Goal: Transaction & Acquisition: Purchase product/service

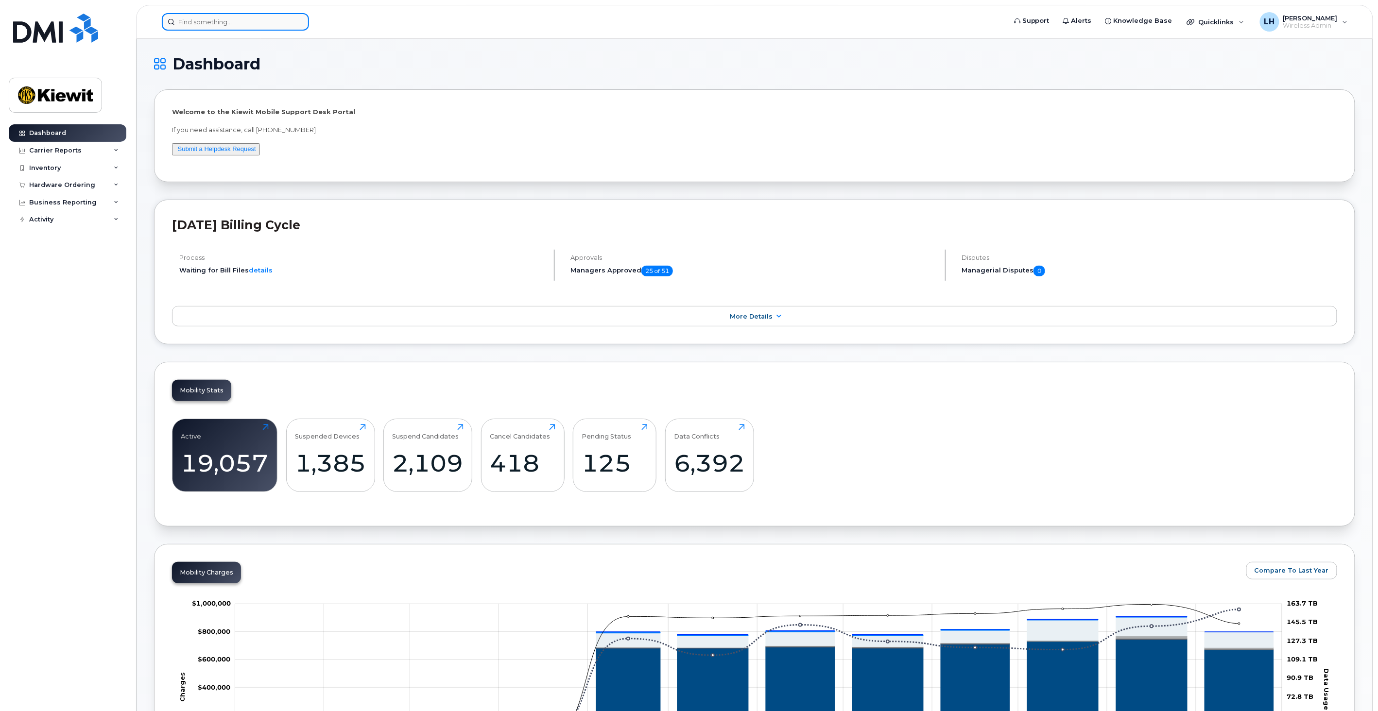
click at [243, 23] on input at bounding box center [235, 21] width 147 height 17
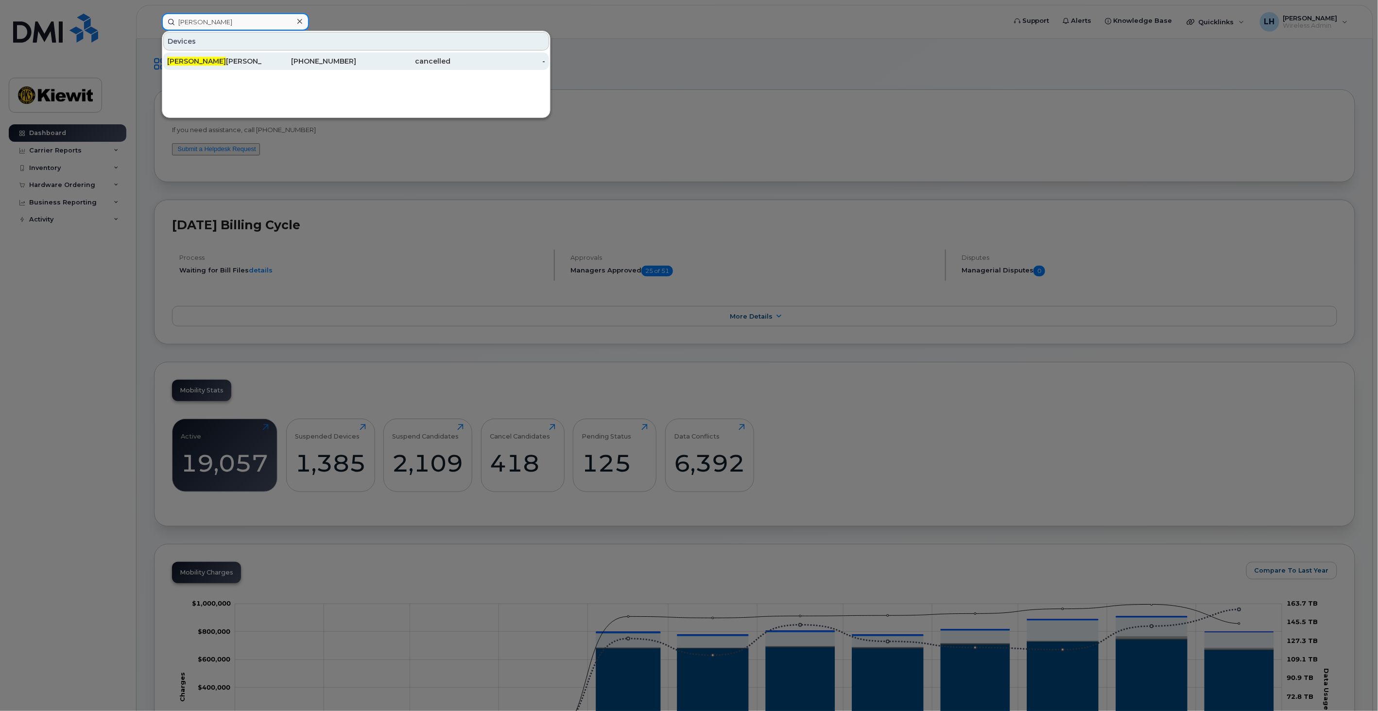
type input "claudia Mal"
click at [305, 62] on div "469-418-8738" at bounding box center [309, 61] width 95 height 10
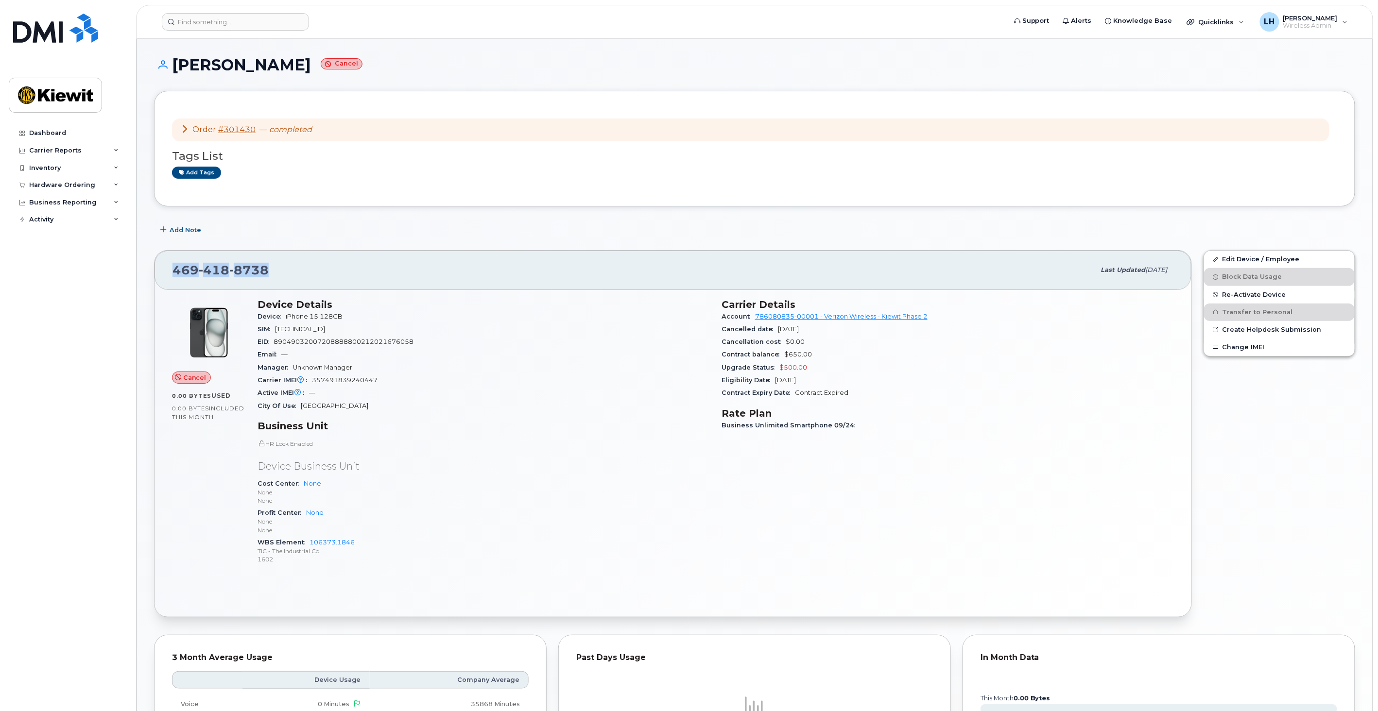
drag, startPoint x: 289, startPoint y: 268, endPoint x: 167, endPoint y: 269, distance: 122.5
click at [167, 269] on div "469 418 8738 Last updated Oct 06, 2025" at bounding box center [673, 270] width 1037 height 39
copy span "469 418 8738"
click at [196, 24] on input at bounding box center [235, 21] width 147 height 17
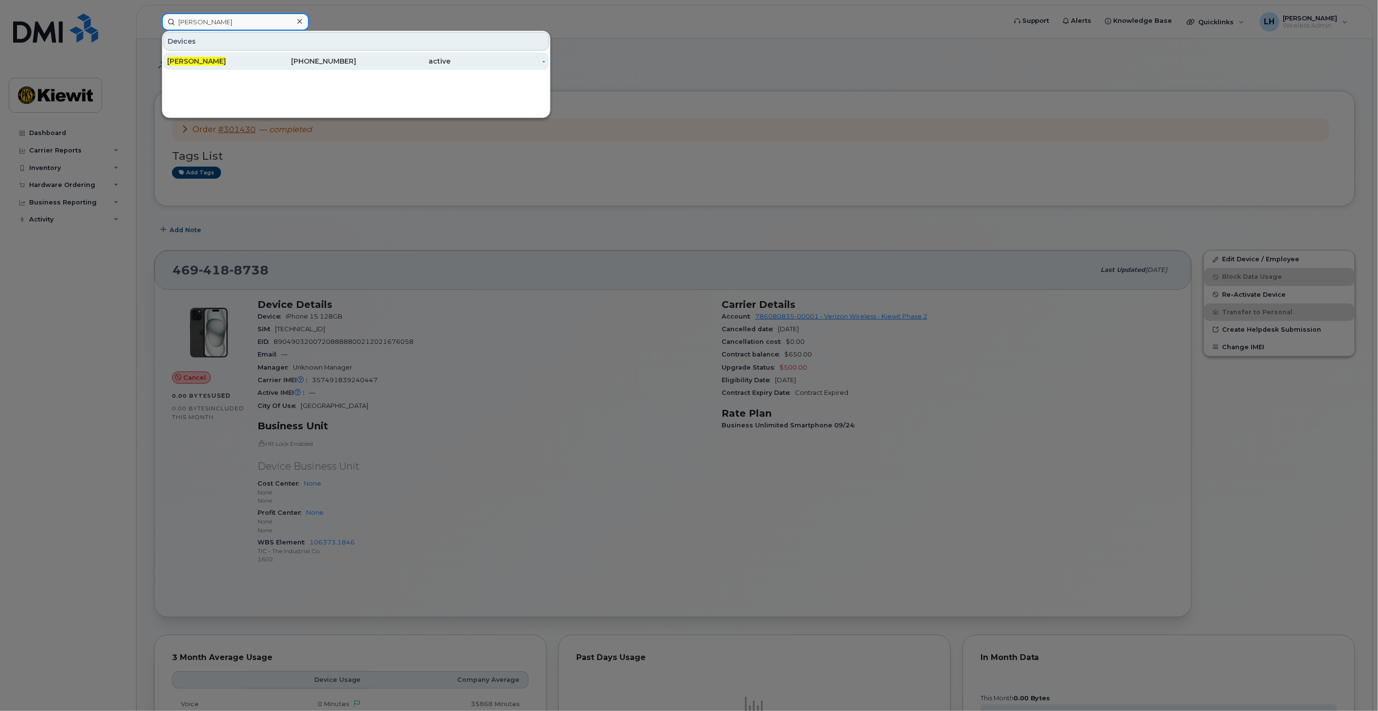
type input "shawn quinn"
click at [265, 52] on div "469-504-1244" at bounding box center [309, 60] width 95 height 17
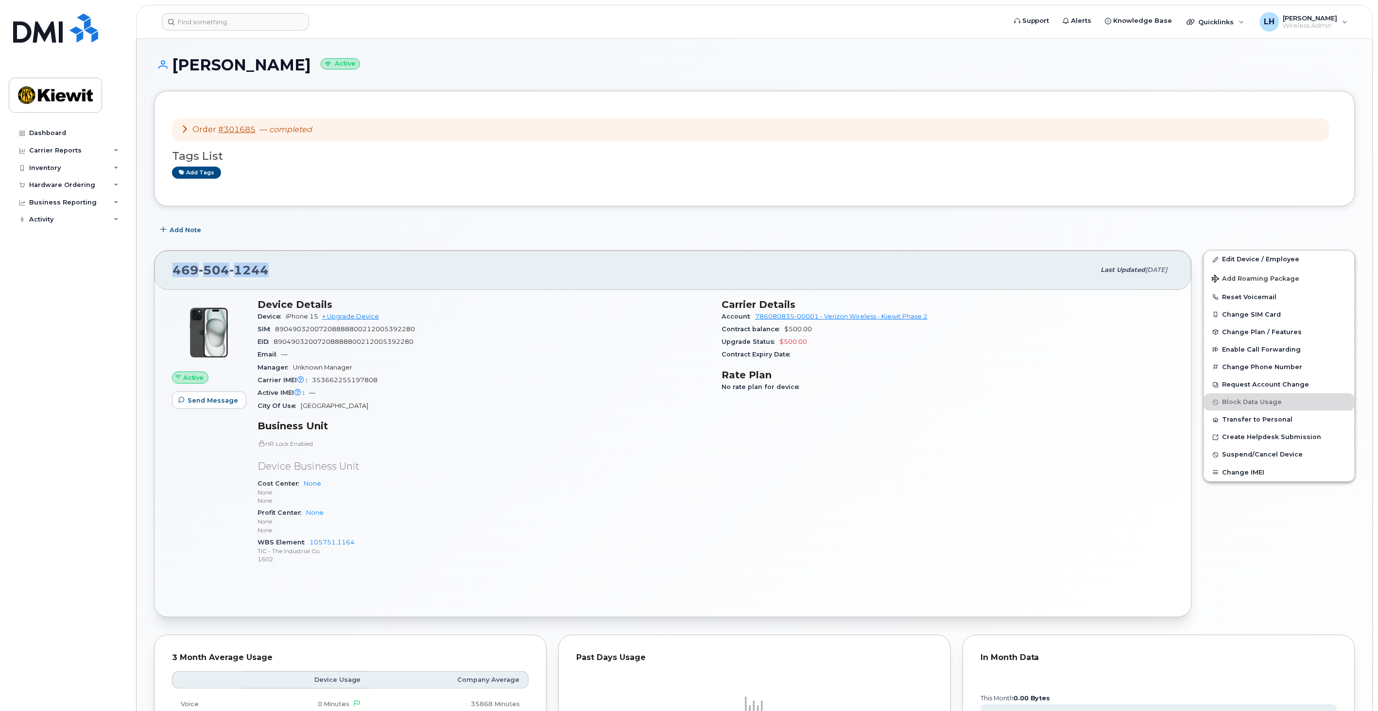
drag, startPoint x: 295, startPoint y: 269, endPoint x: 151, endPoint y: 266, distance: 143.4
click at [151, 266] on div "469 504 1244 Last updated Sep 30, 2025 Active Send Message Device Details Devic…" at bounding box center [673, 433] width 1050 height 379
copy span "469 504 1244"
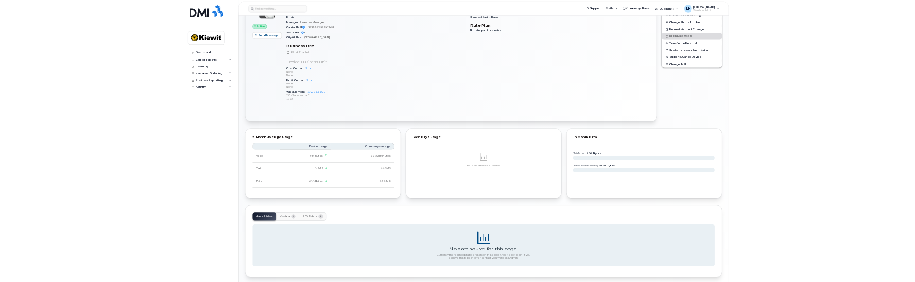
scroll to position [294, 0]
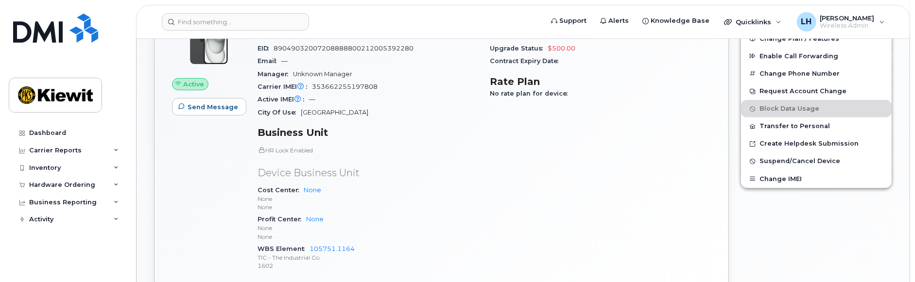
click at [526, 158] on div "Carrier Details Account 786080835-00001 - Verizon Wireless - Kiewit Phase 2 Con…" at bounding box center [601, 143] width 233 height 287
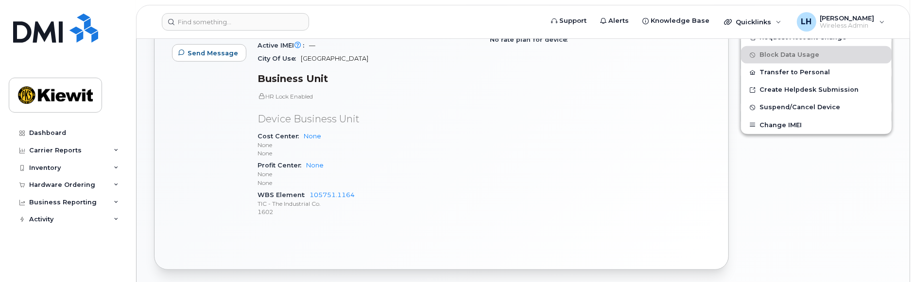
scroll to position [401, 0]
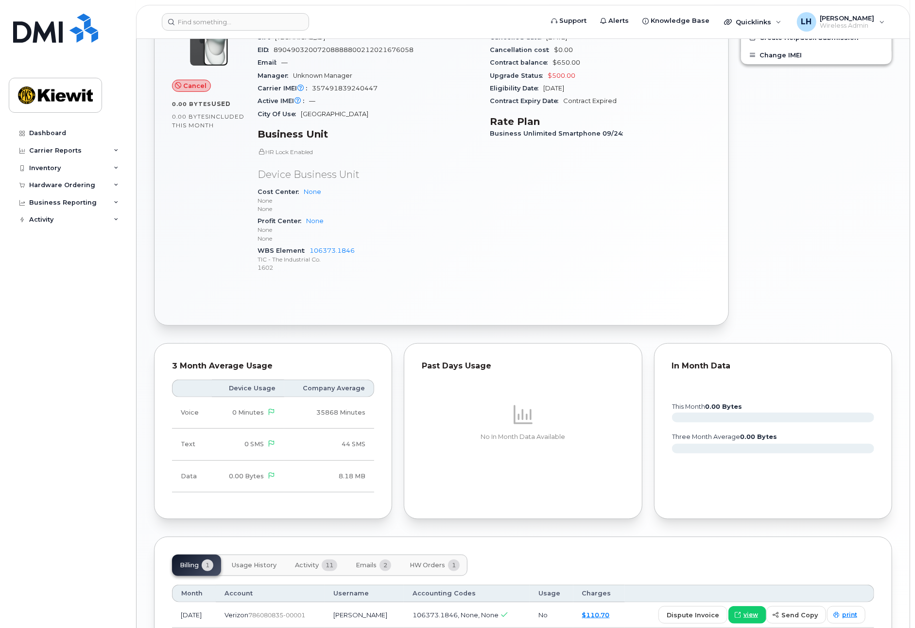
scroll to position [260, 0]
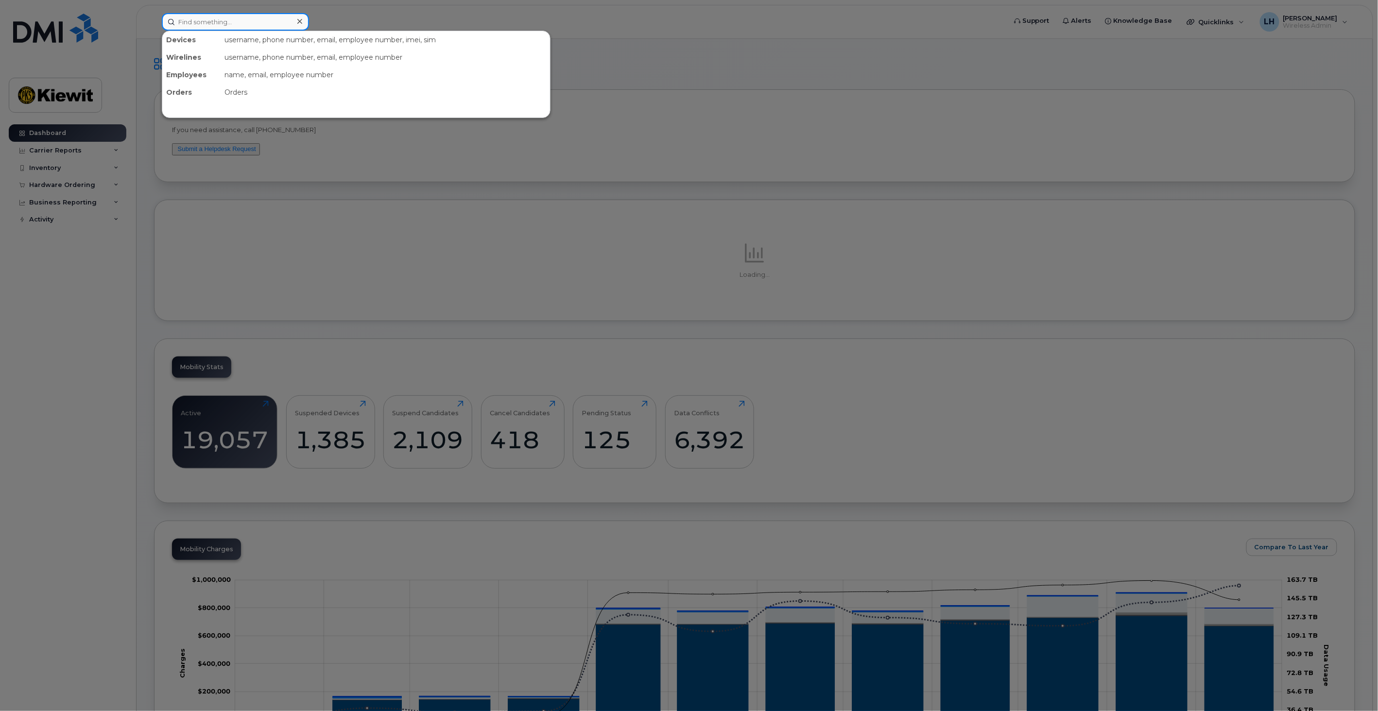
click at [221, 22] on input at bounding box center [235, 21] width 147 height 17
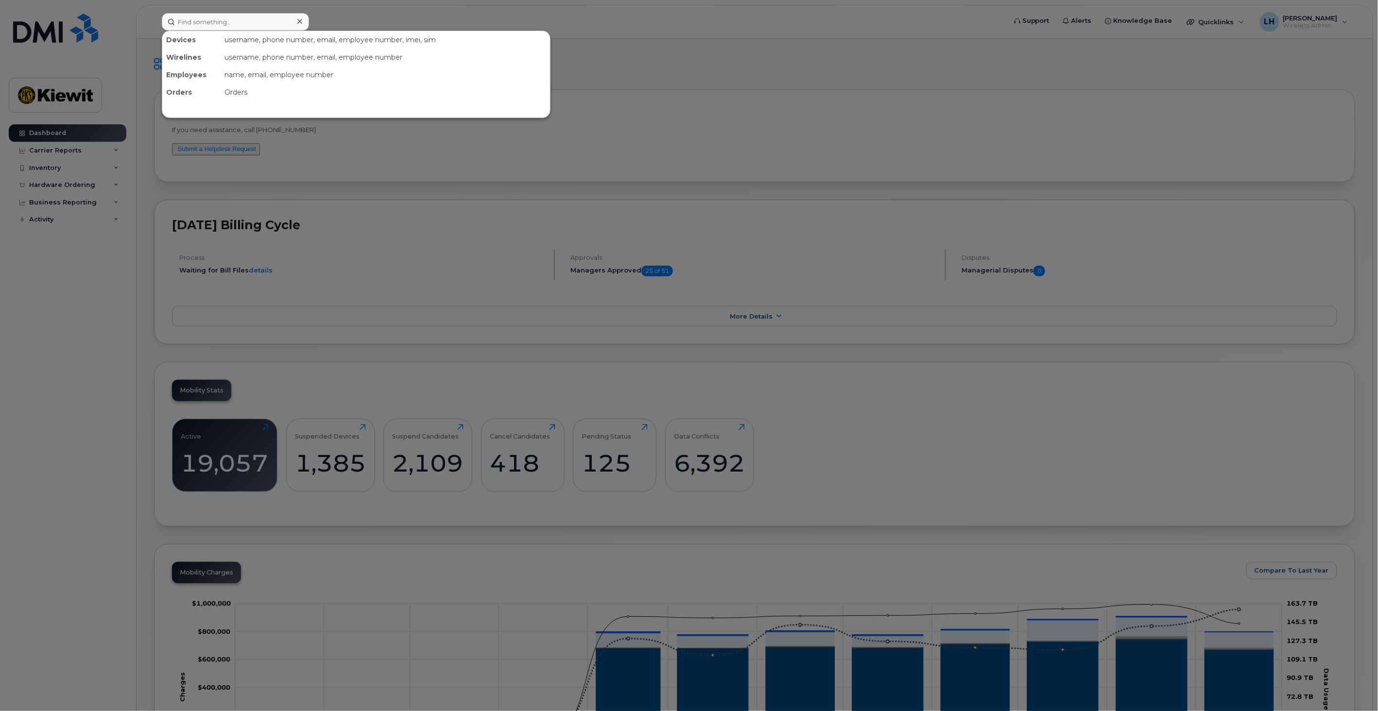
click at [119, 181] on div at bounding box center [689, 355] width 1378 height 711
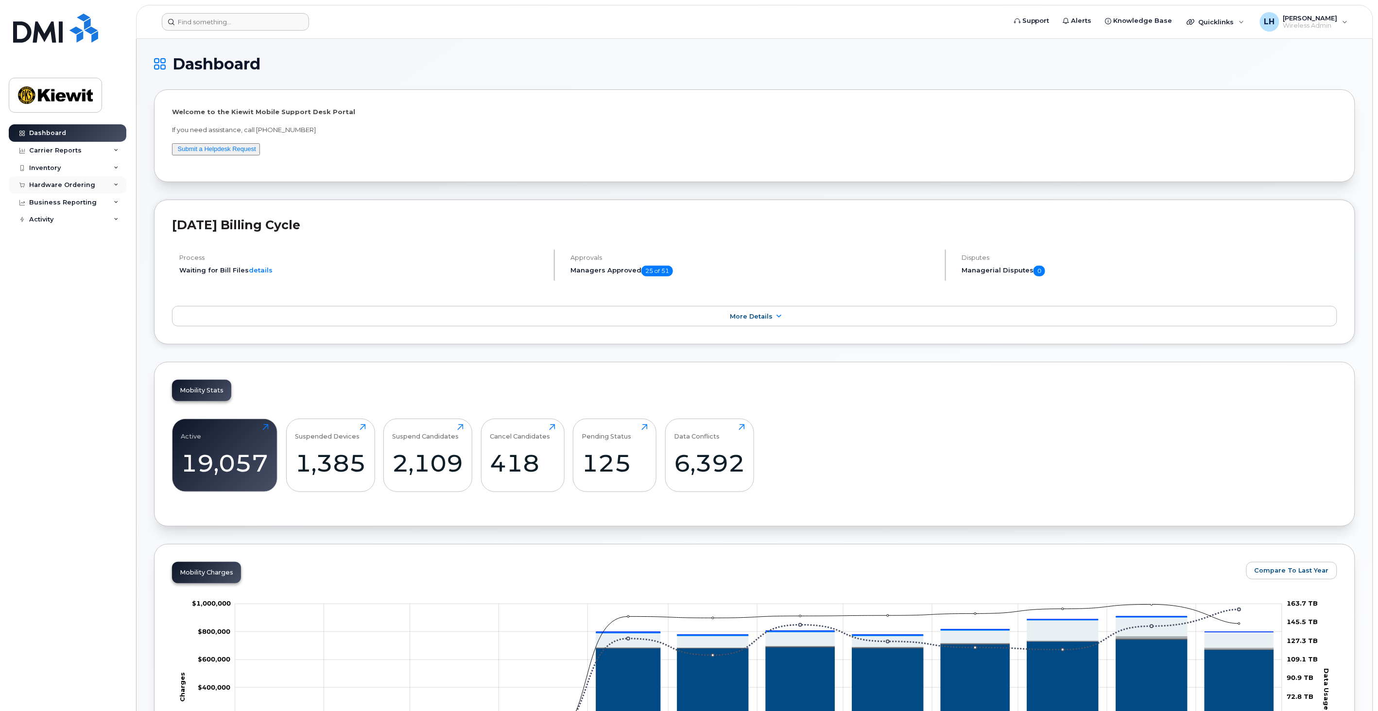
click at [85, 181] on div "Hardware Ordering" at bounding box center [62, 185] width 66 height 8
click at [53, 219] on div "Orders" at bounding box center [46, 221] width 24 height 9
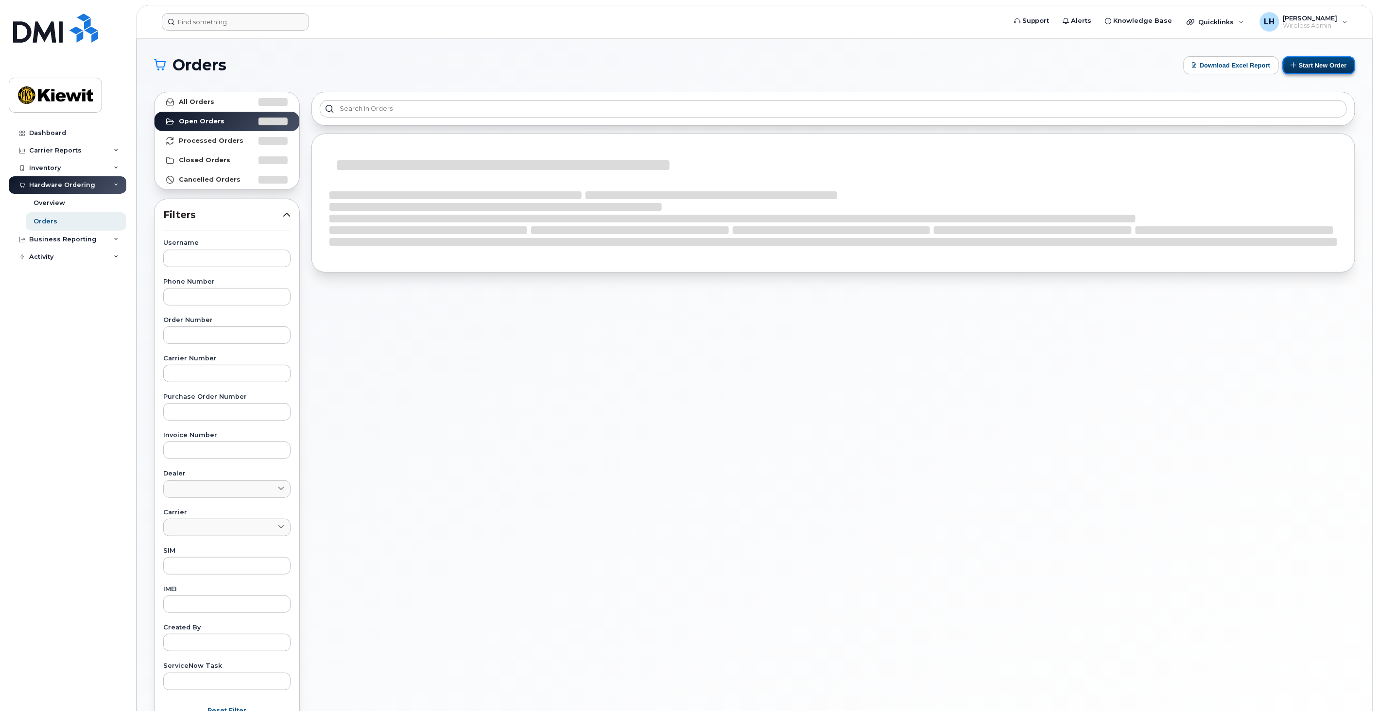
click at [1328, 65] on button "Start New Order" at bounding box center [1319, 65] width 72 height 18
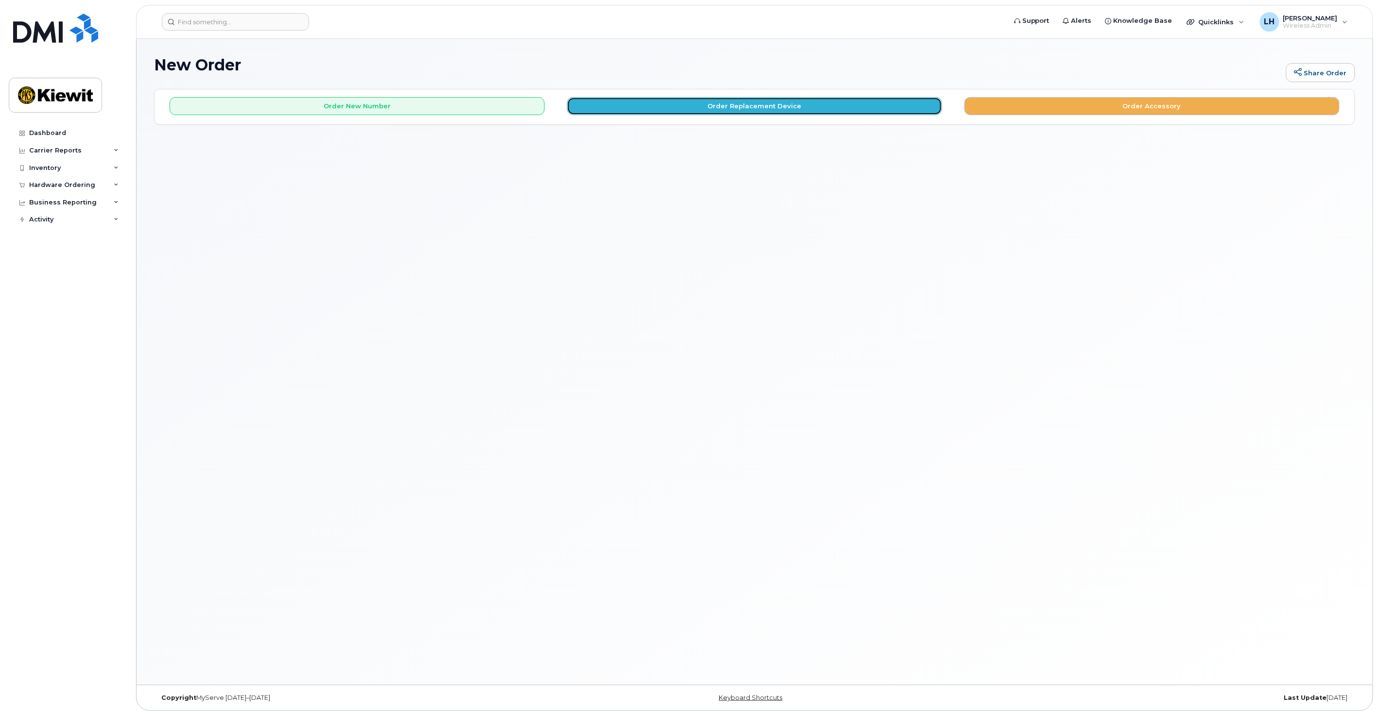
click at [728, 112] on button "Order Replacement Device" at bounding box center [754, 106] width 375 height 18
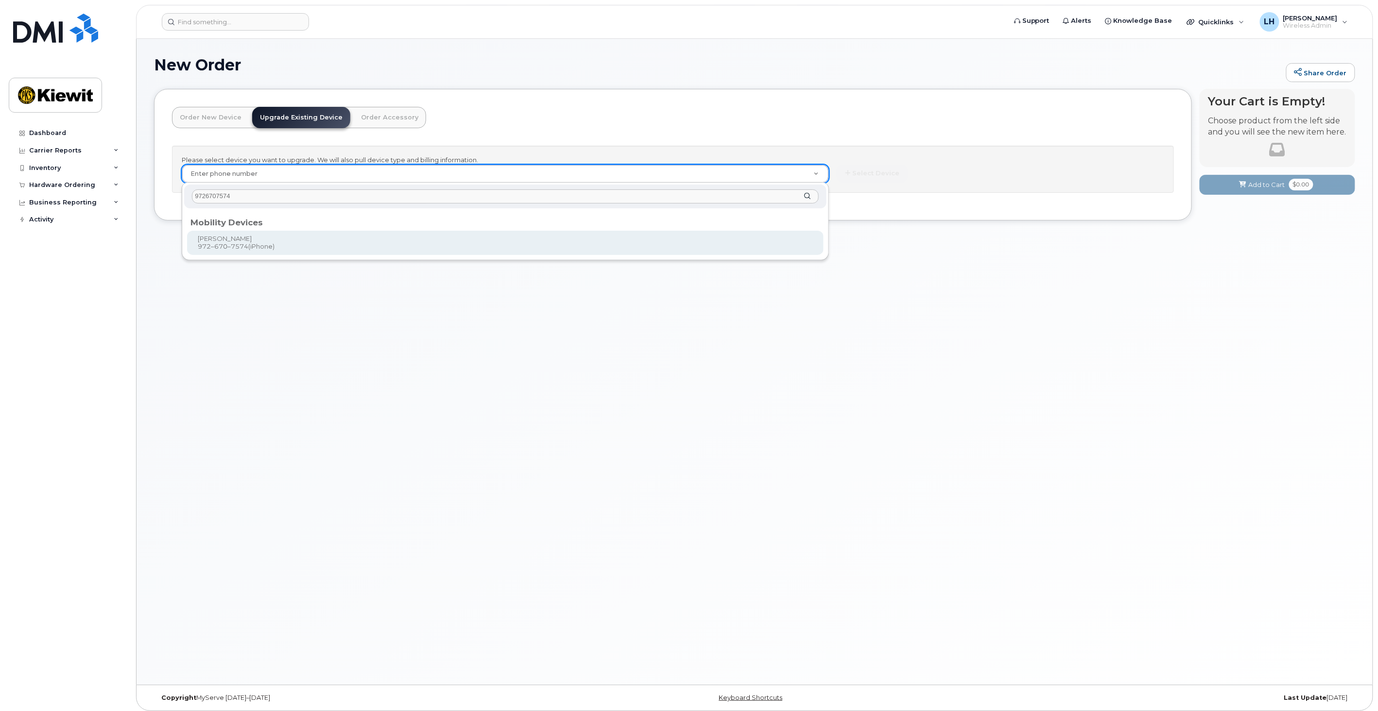
type input "9726707574"
type input "1174864"
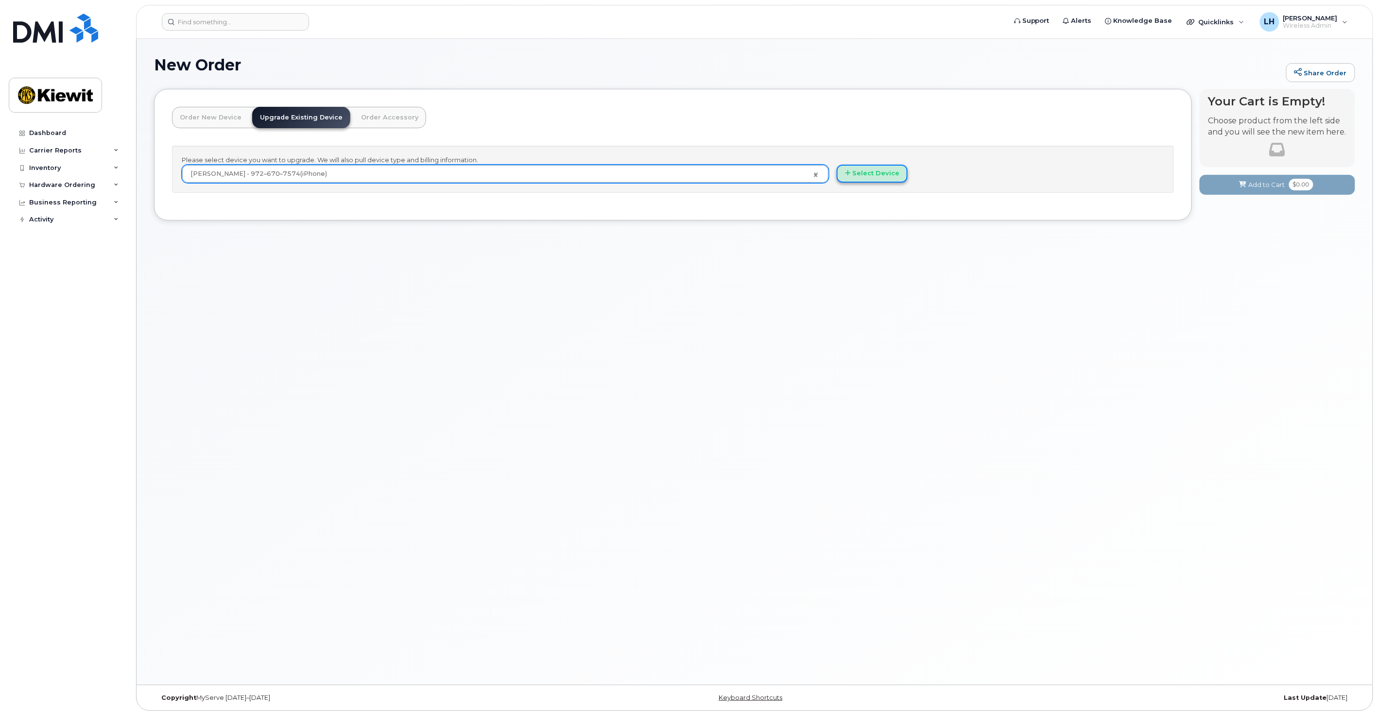
click at [886, 176] on button "Select Device" at bounding box center [872, 174] width 71 height 18
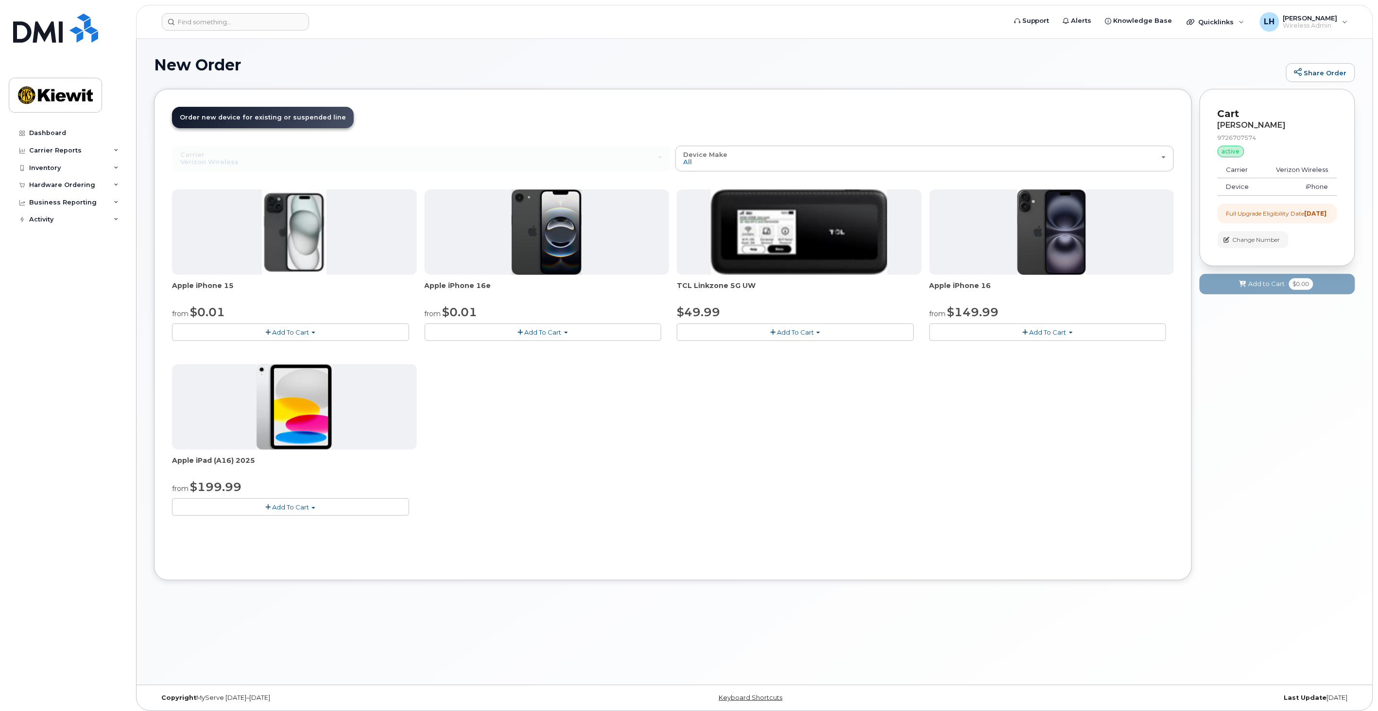
click at [557, 334] on span "Add To Cart" at bounding box center [543, 333] width 37 height 8
click at [1068, 331] on button "Add To Cart" at bounding box center [1048, 332] width 237 height 17
click at [526, 332] on span "Add To Cart" at bounding box center [543, 333] width 37 height 8
click at [516, 347] on link "$0.01 - 2 Year Upgrade (128GB)" at bounding box center [488, 351] width 122 height 12
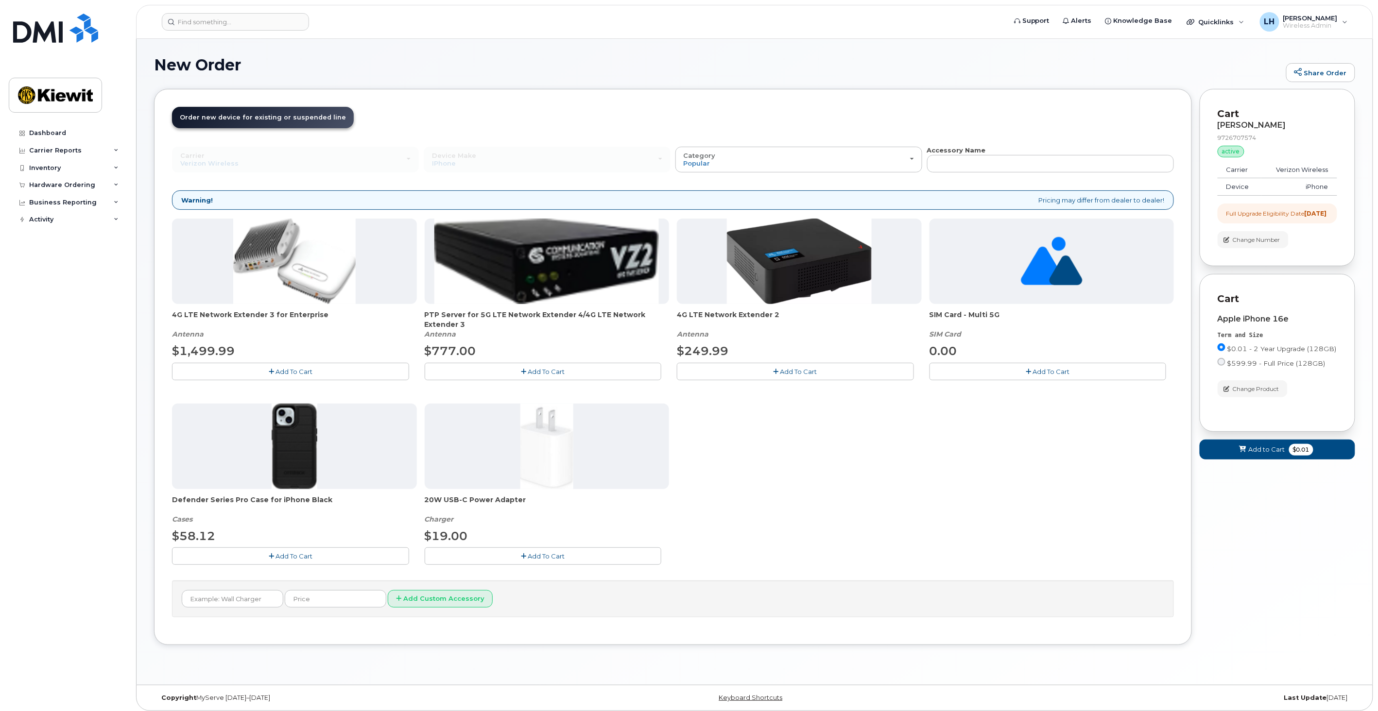
click at [295, 558] on span "Add To Cart" at bounding box center [294, 557] width 37 height 8
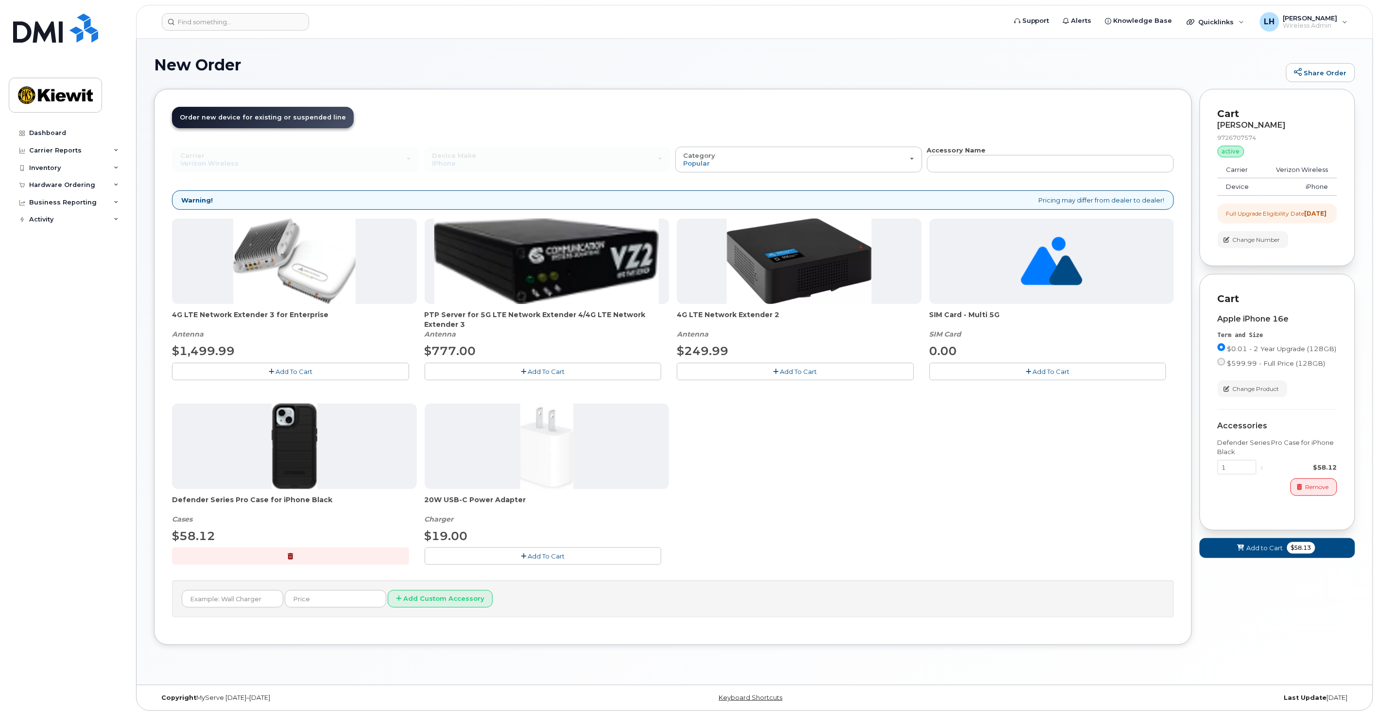
click at [582, 556] on button "Add To Cart" at bounding box center [543, 556] width 237 height 17
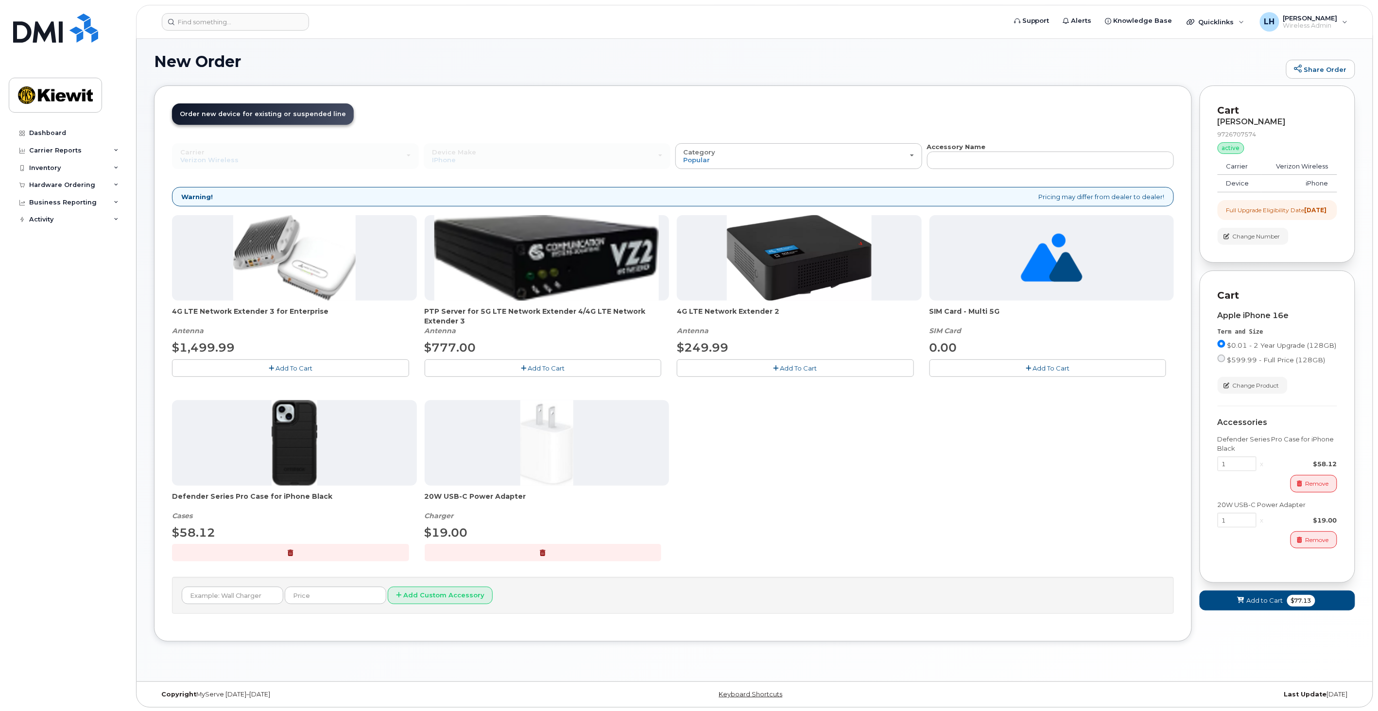
scroll to position [5, 0]
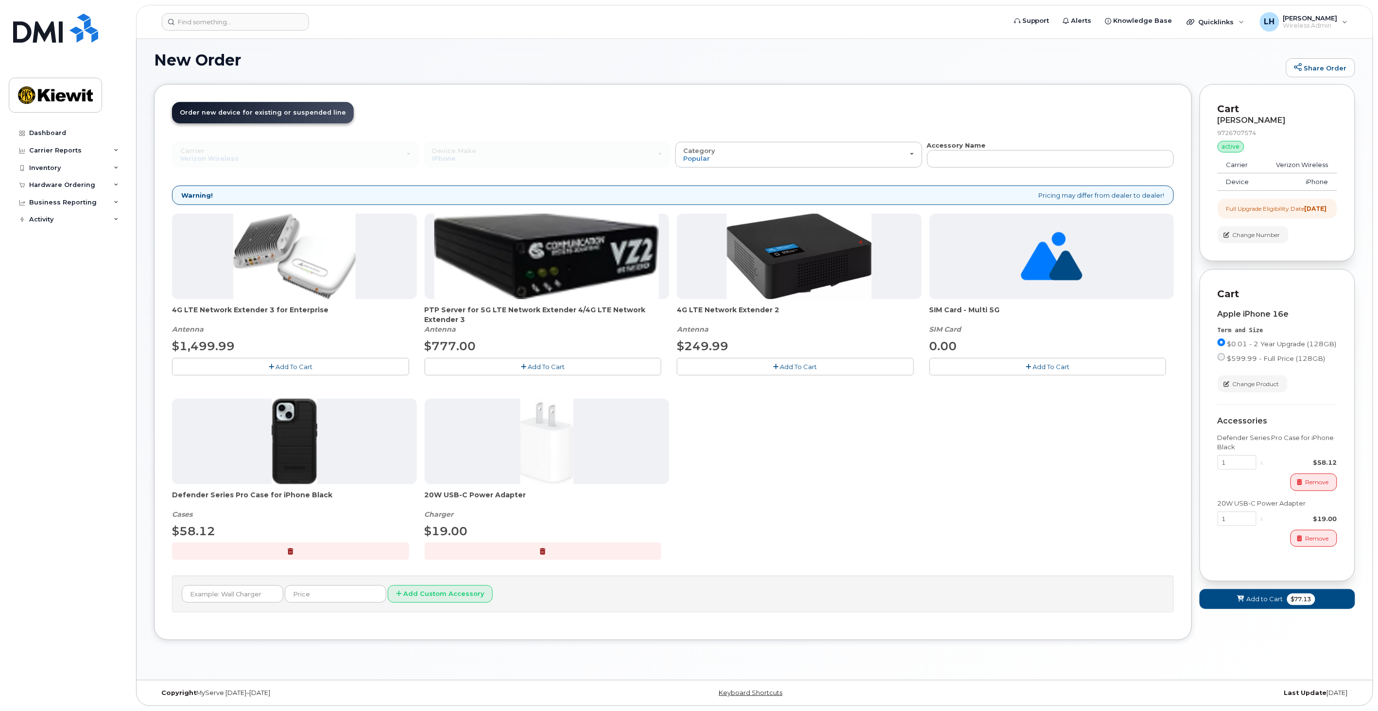
click at [532, 553] on button "button" at bounding box center [543, 551] width 237 height 17
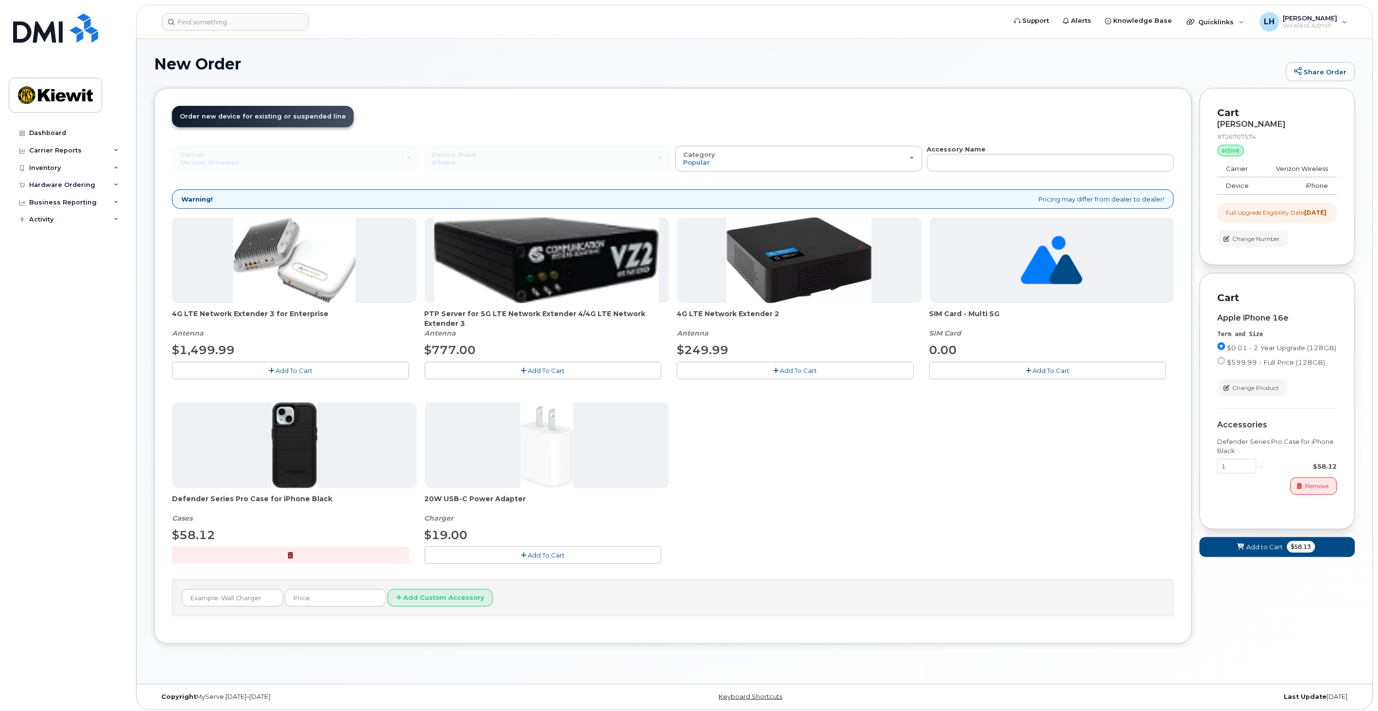
scroll to position [0, 0]
click at [1300, 554] on span "$58.13" at bounding box center [1301, 548] width 28 height 12
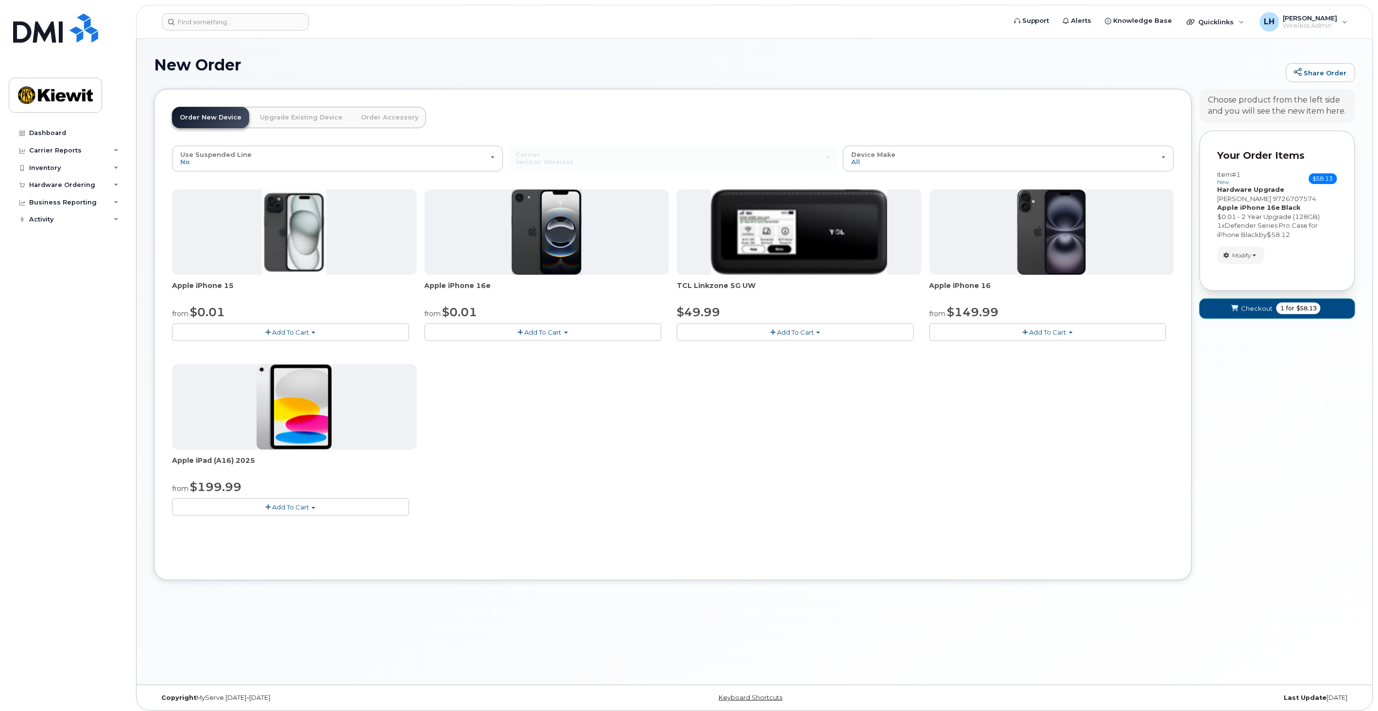
click at [1272, 312] on button "Checkout 1 for $58.13" at bounding box center [1278, 309] width 156 height 20
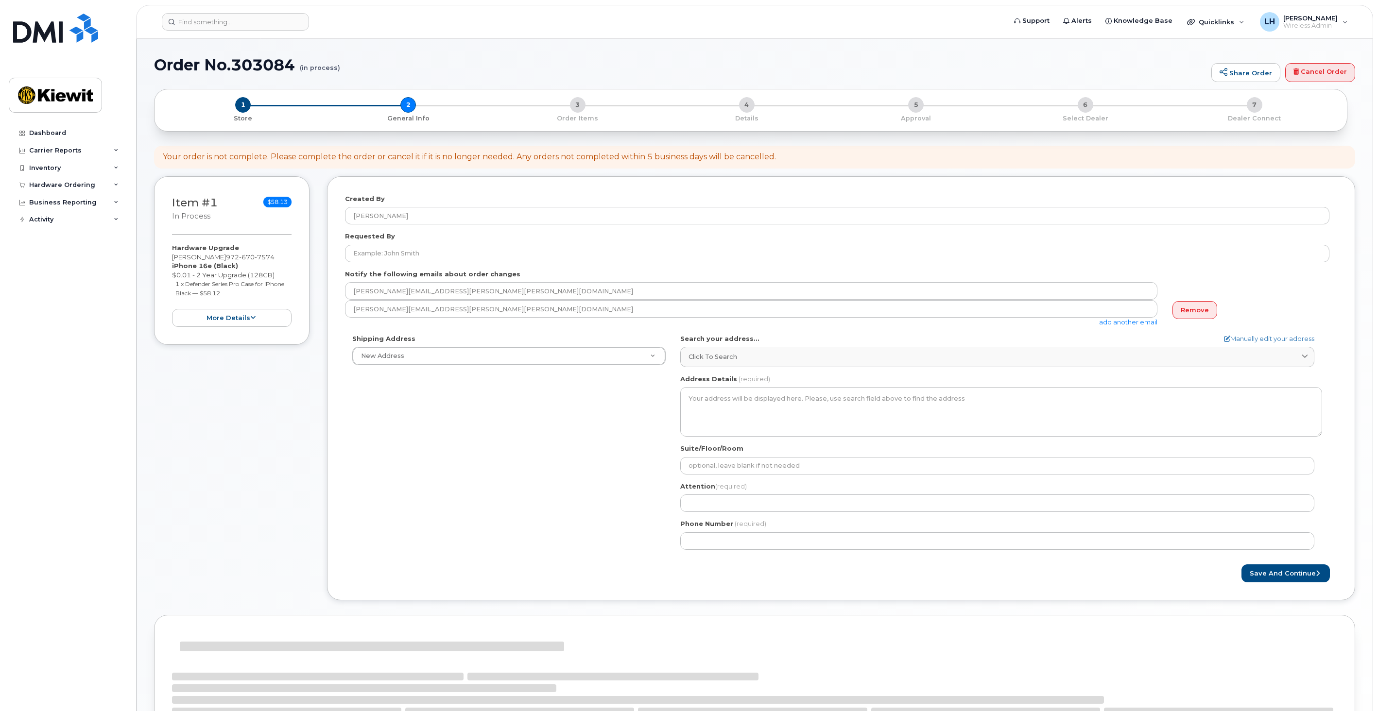
select select
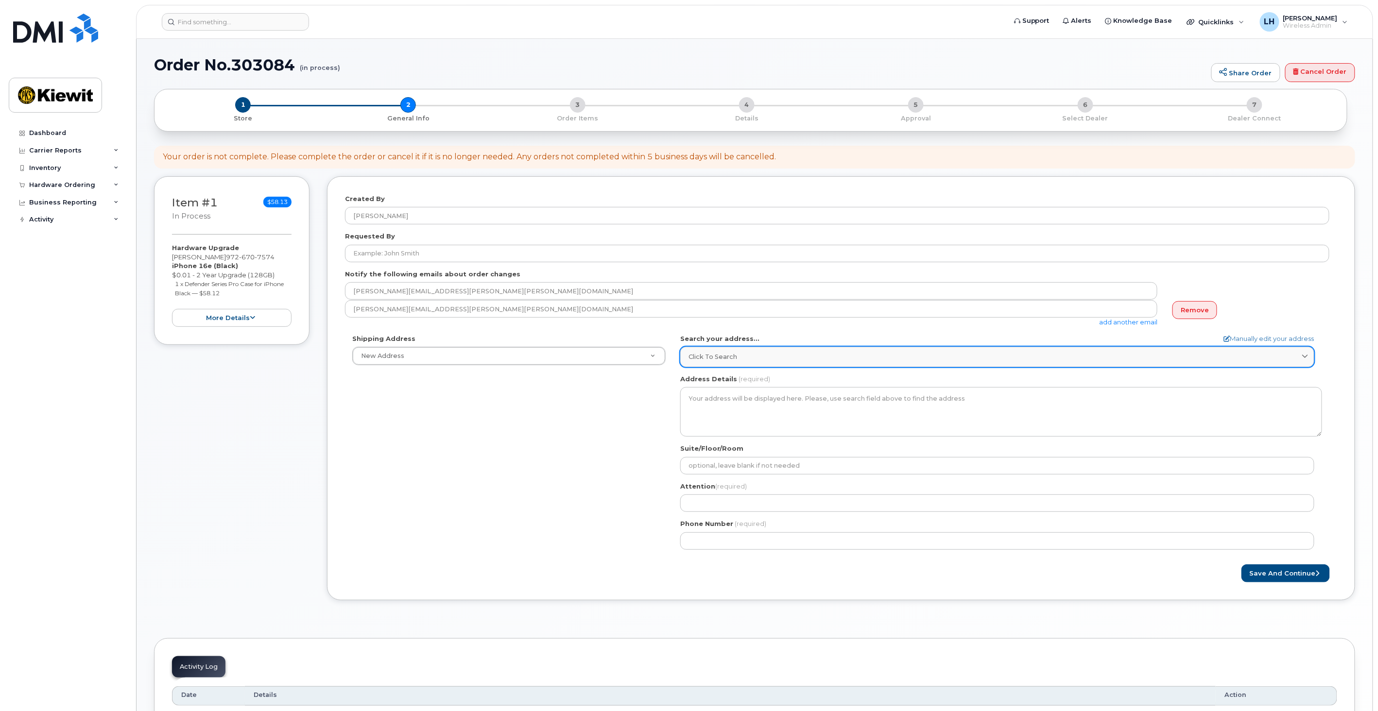
click at [776, 350] on link "Click to search" at bounding box center [997, 357] width 634 height 20
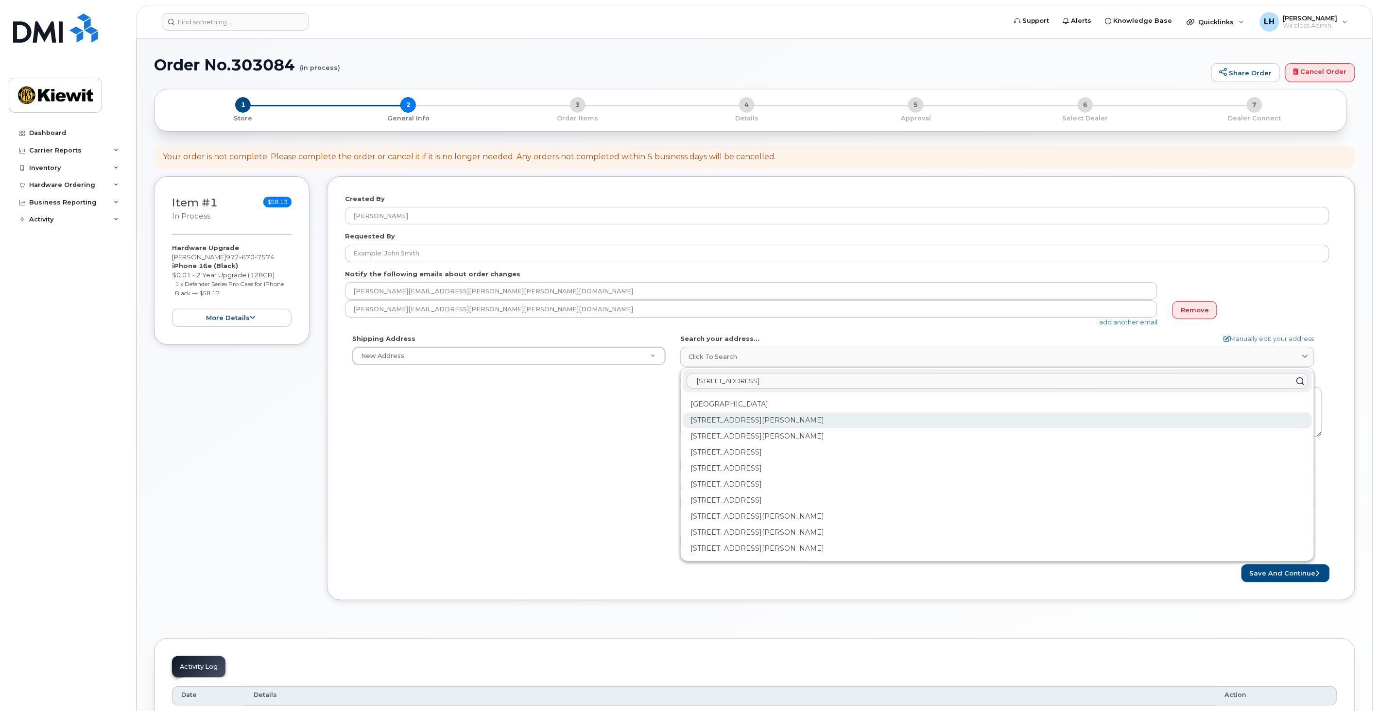
type input "7100 Bi National Ave Santa"
click at [817, 420] on div "7100 Binational Ave Santa Teresa NM 88008" at bounding box center [997, 421] width 629 height 16
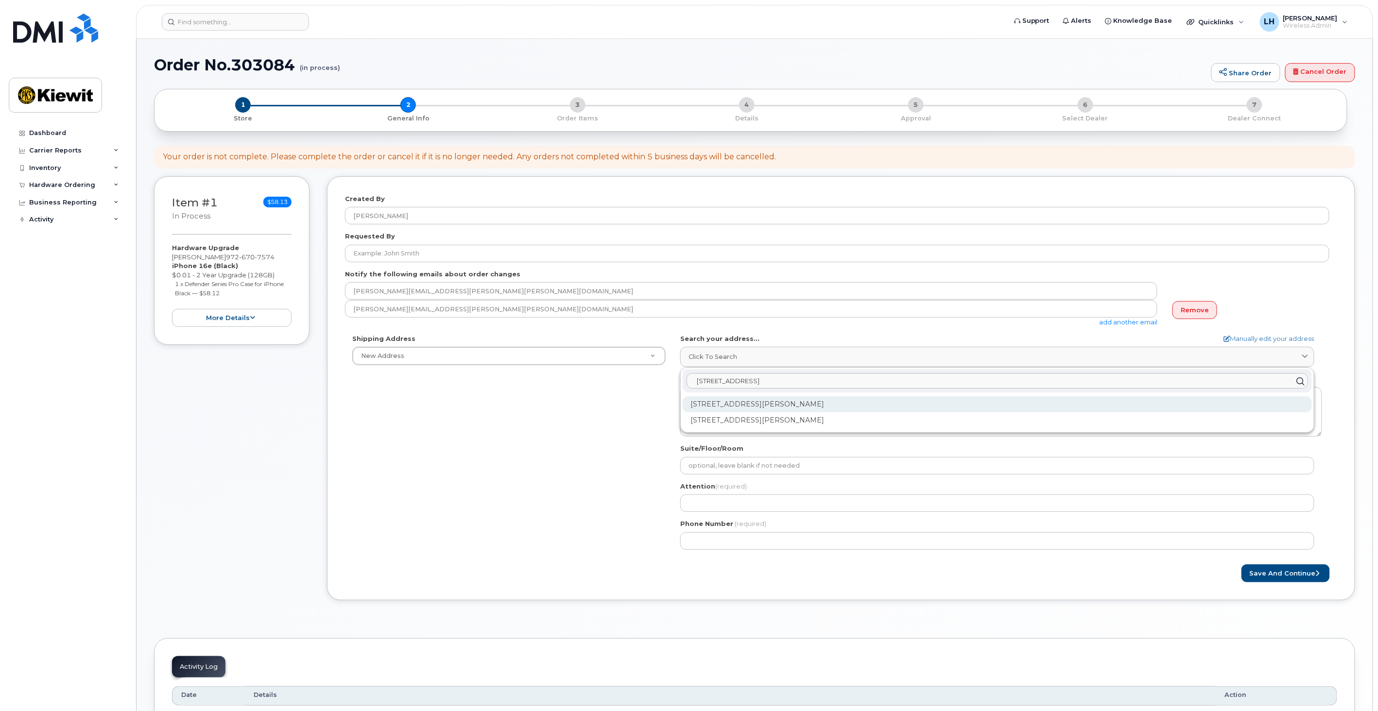
click at [750, 403] on div "7100 Binational Ave Ste 100 Santa Teresa NM 88008-9548" at bounding box center [997, 405] width 629 height 16
select select
type textarea "7100 Binational Ave Ste 100 SANTA TERESA NM 88008-9548 UNITED STATES"
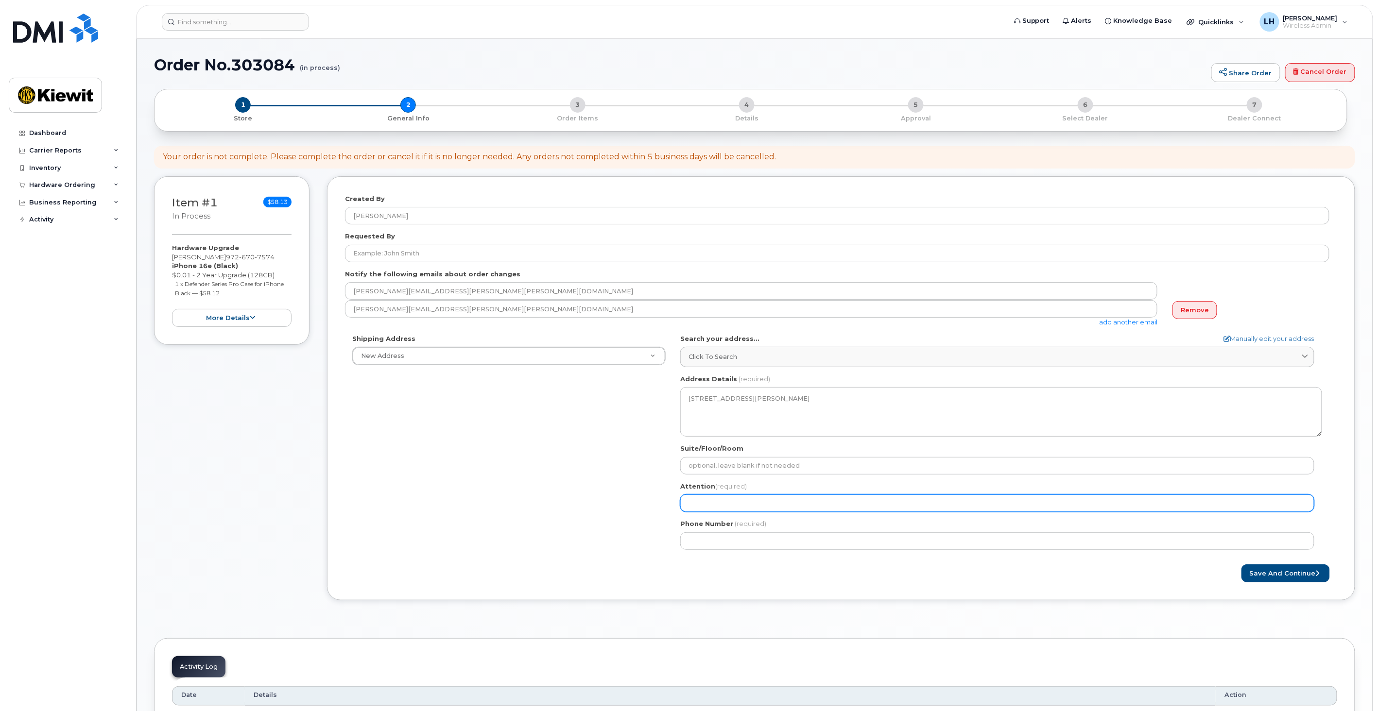
click at [744, 506] on input "Attention (required)" at bounding box center [997, 503] width 634 height 17
select select
type input "D"
select select
type input "Da"
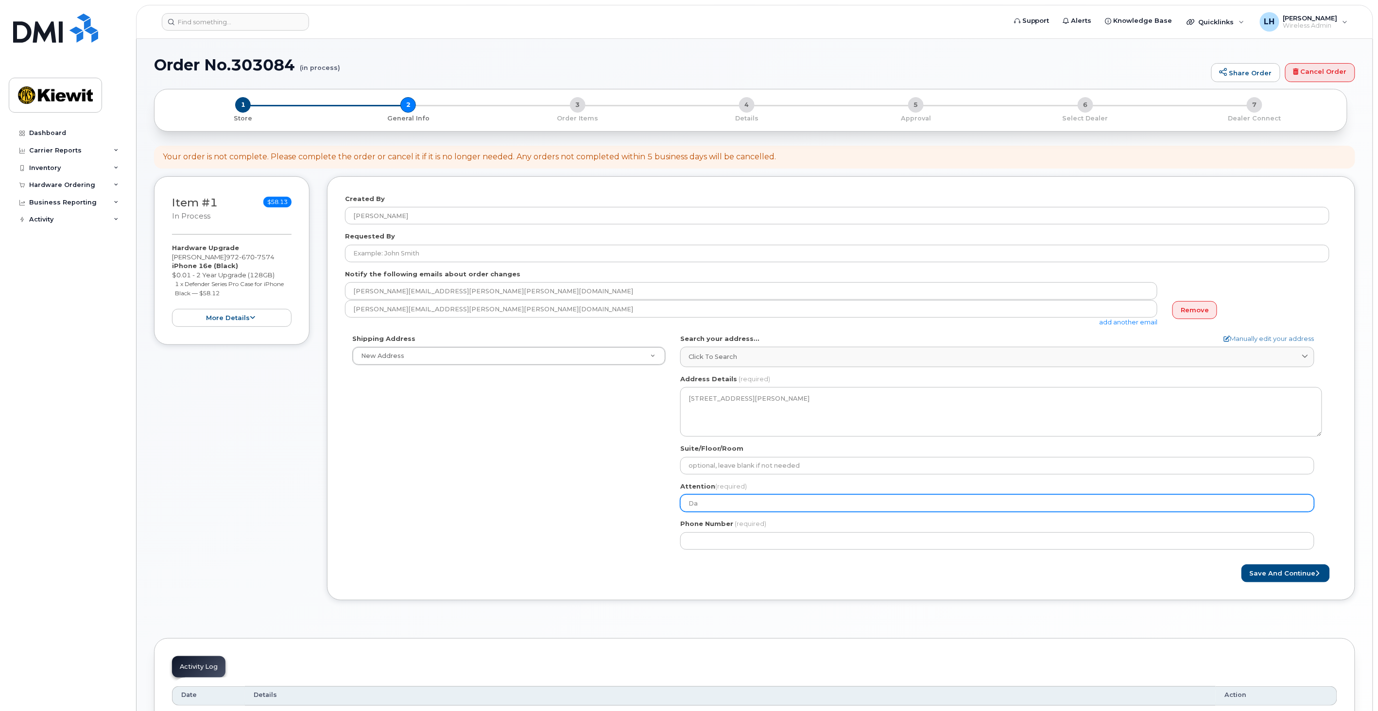
select select
type input "Dal"
select select
type input "Dal;"
select select
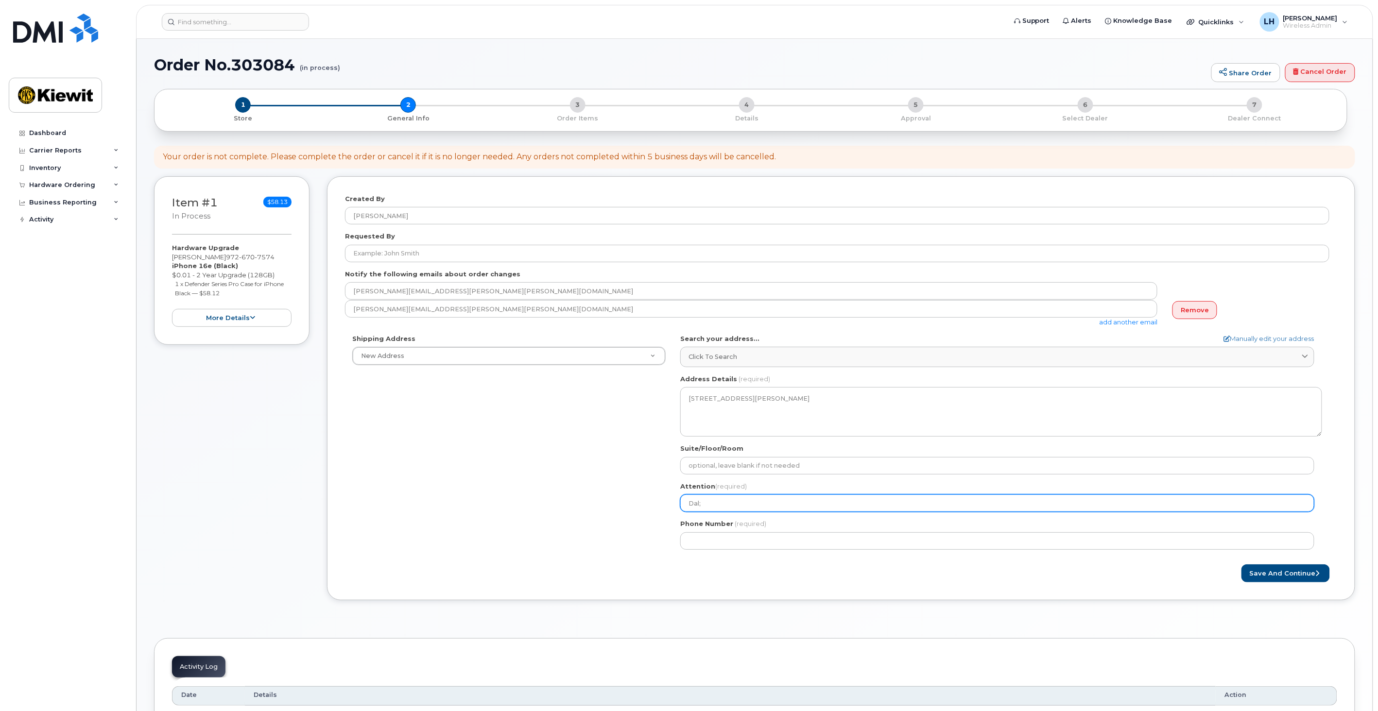
type input "Dal"
select select
type input "Dale"
select select
type input "Dale K"
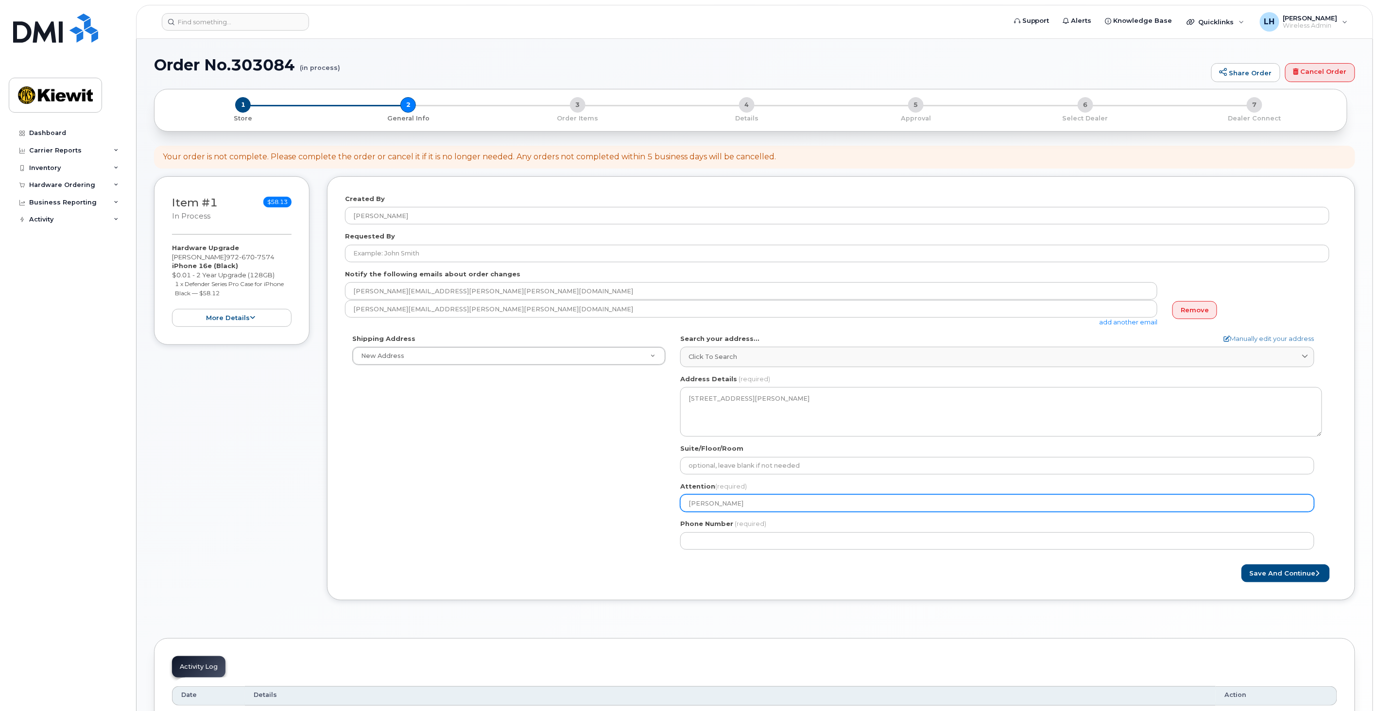
select select
type input "Dale Ko"
select select
type input "Dale Kom"
select select
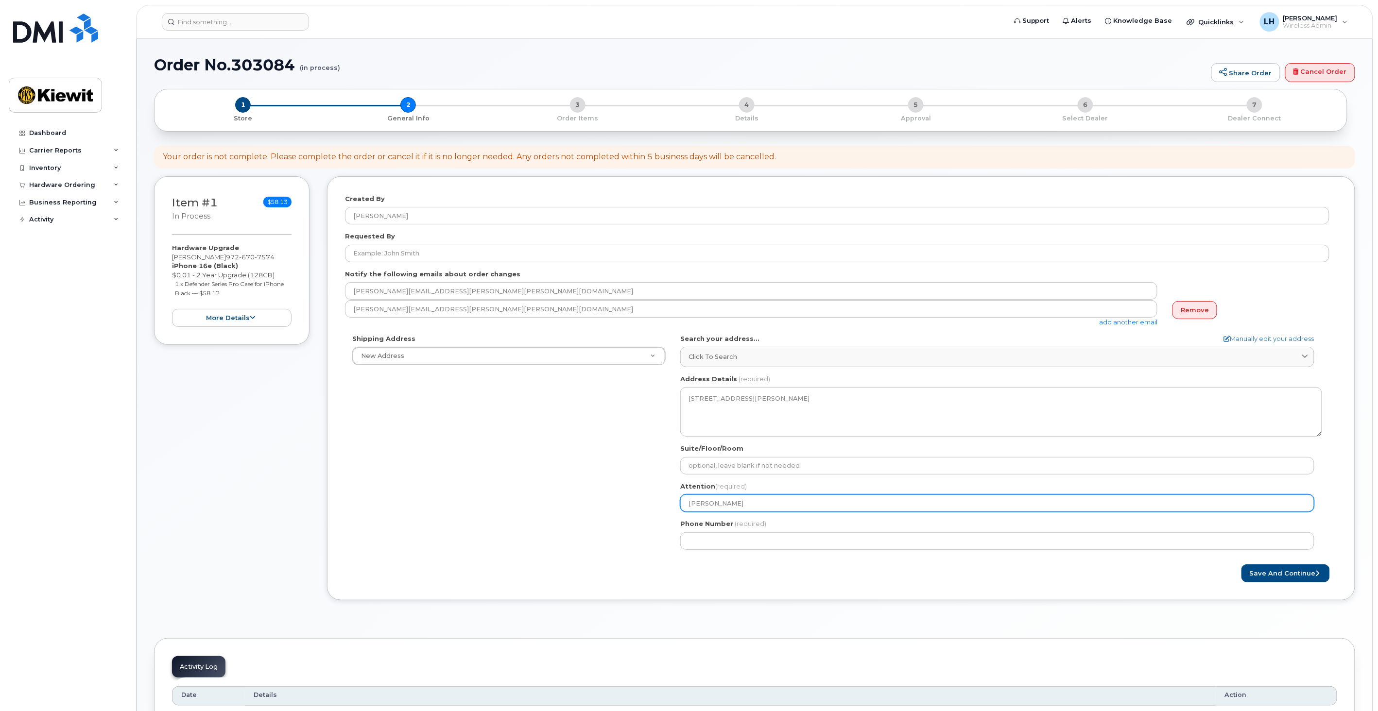
type input "Dale Koma"
select select
type input "Dale Komar"
select select
type input "Dale Komare"
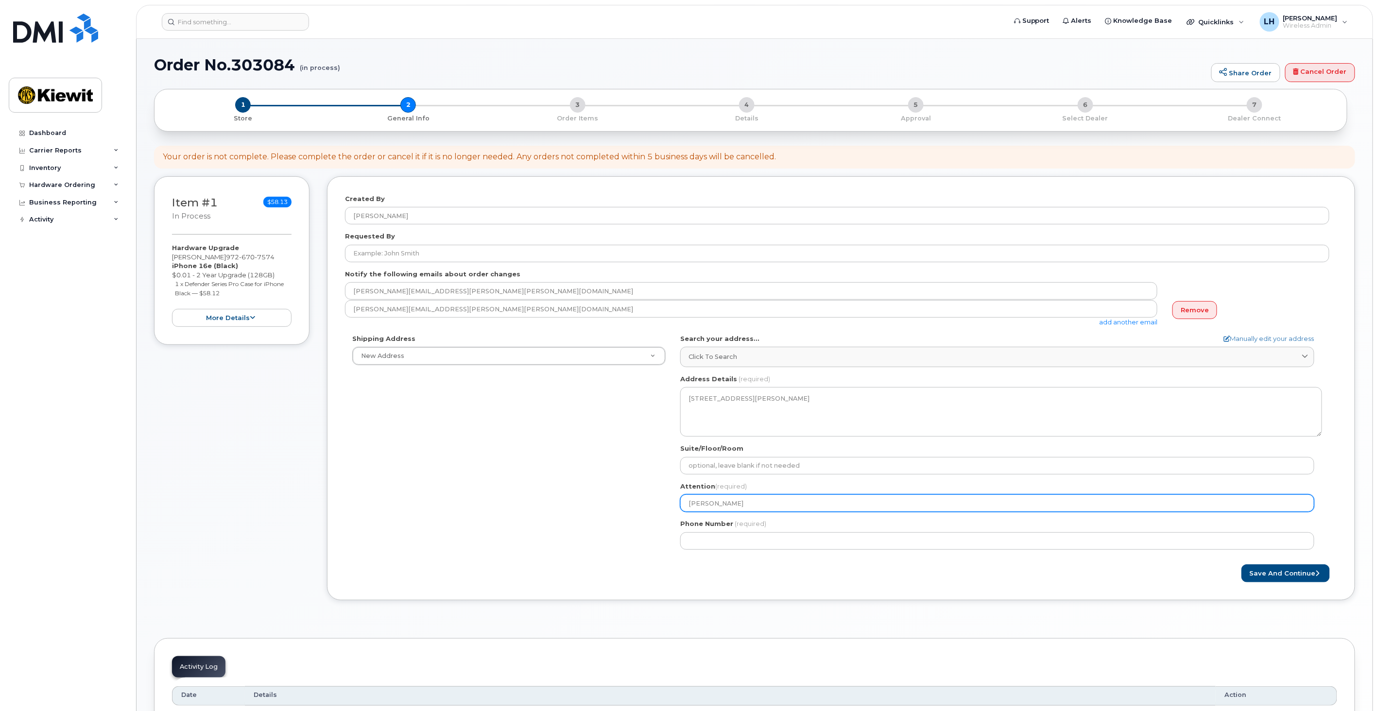
select select
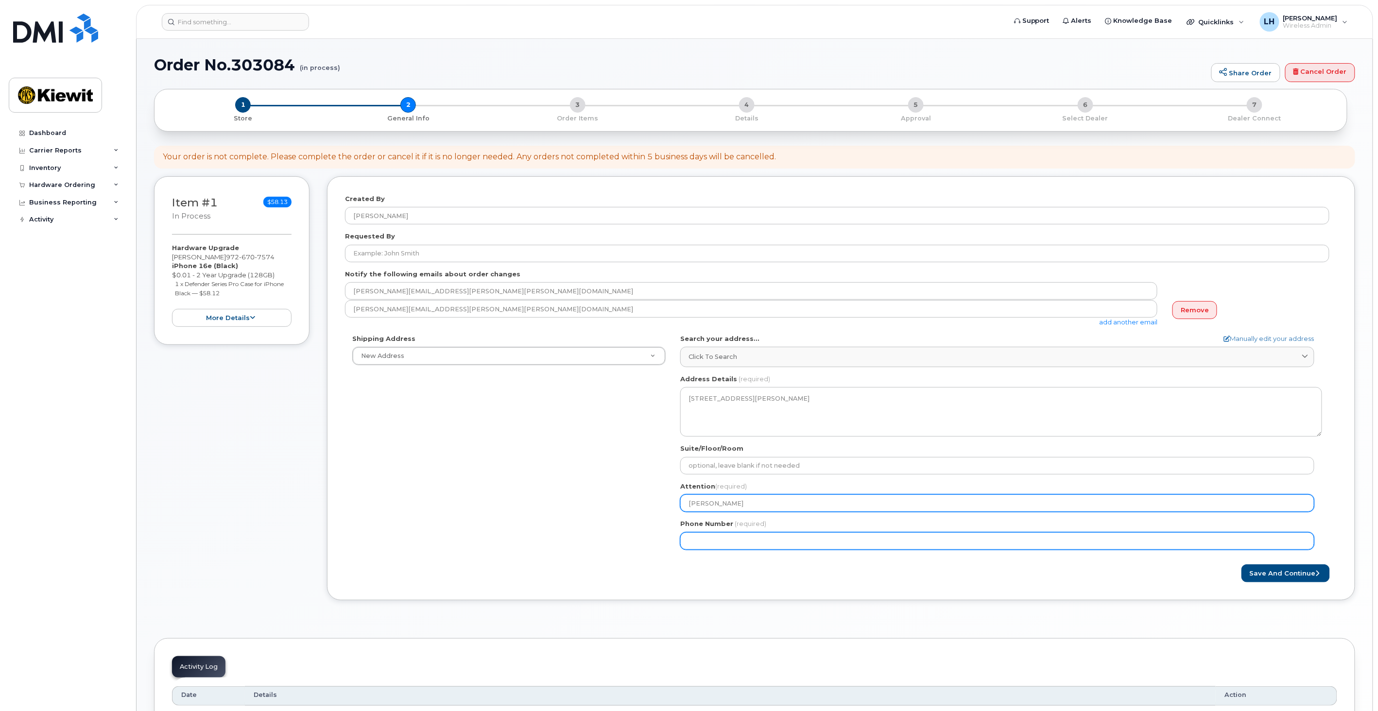
type input "[PERSON_NAME]"
click at [735, 537] on input "Phone Number" at bounding box center [997, 541] width 634 height 17
type input "972670757"
select select
type input "9726707574"
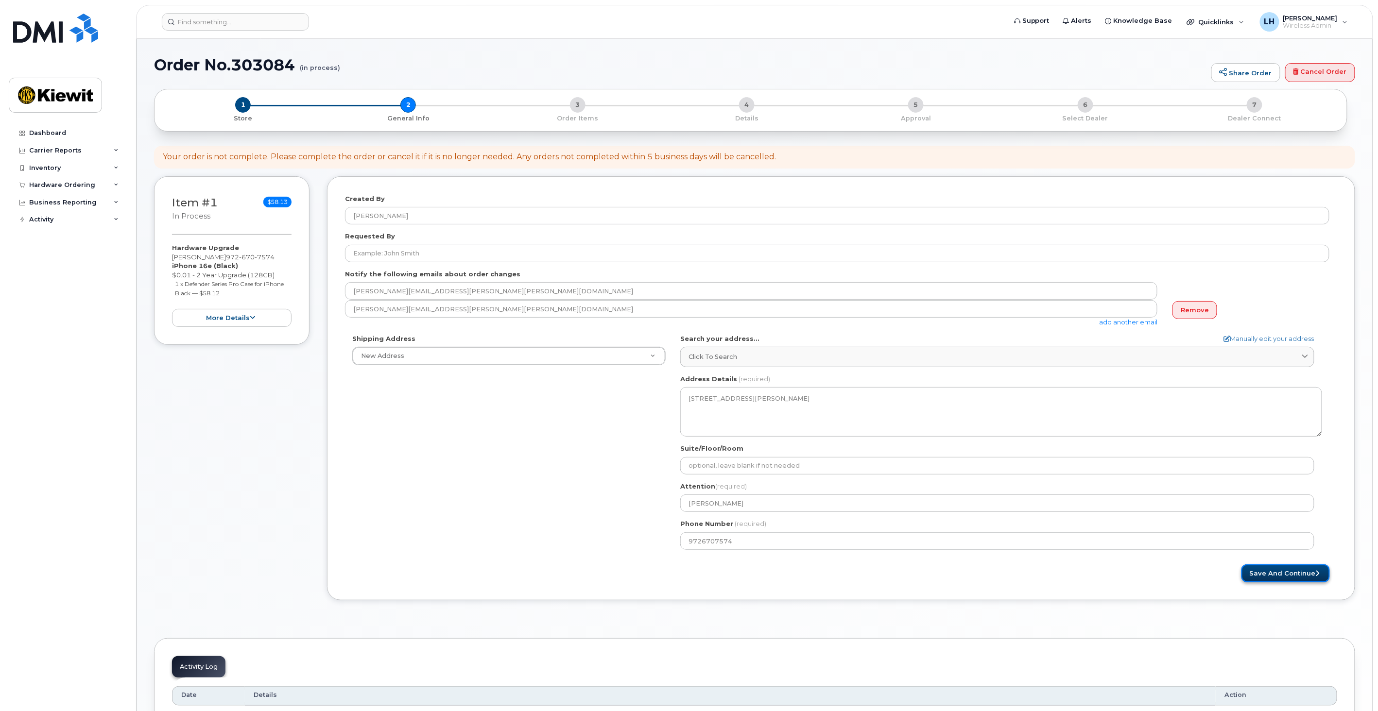
click at [1256, 575] on button "Save and Continue" at bounding box center [1286, 574] width 88 height 18
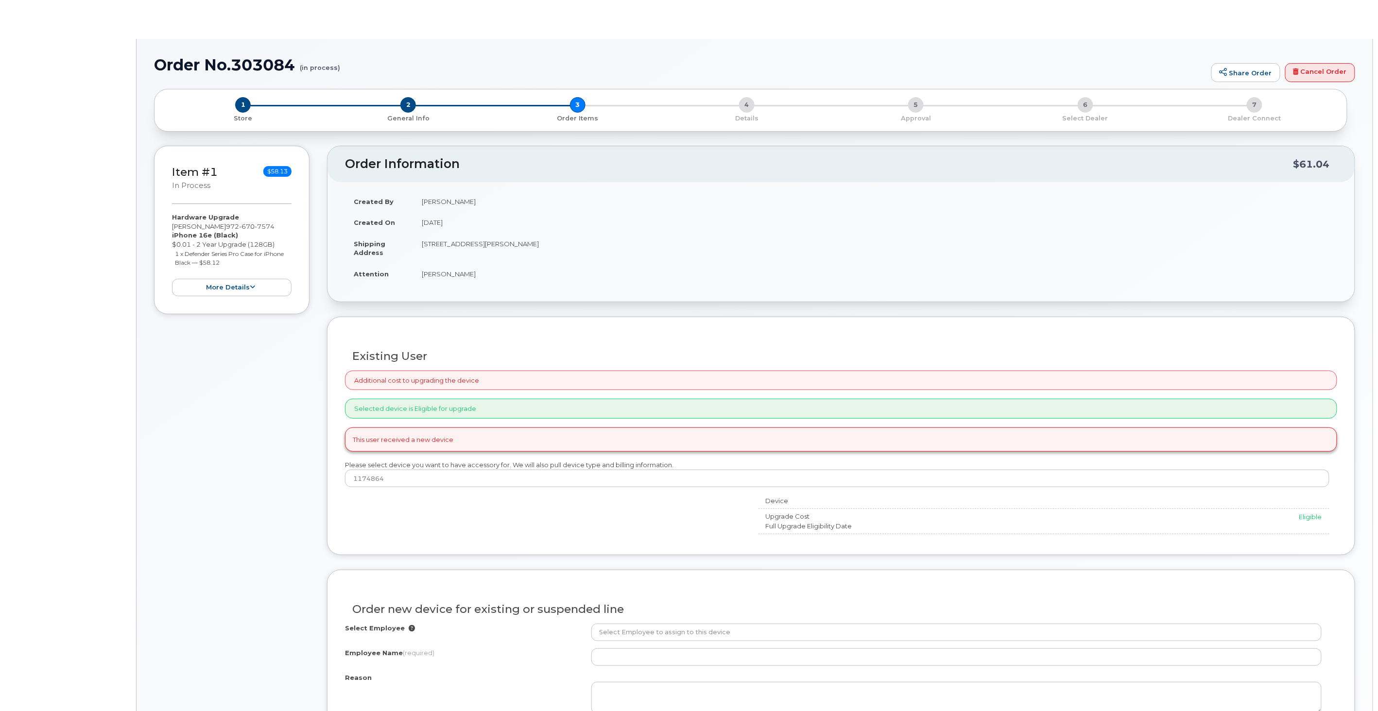
type input "[PERSON_NAME]"
radio input "true"
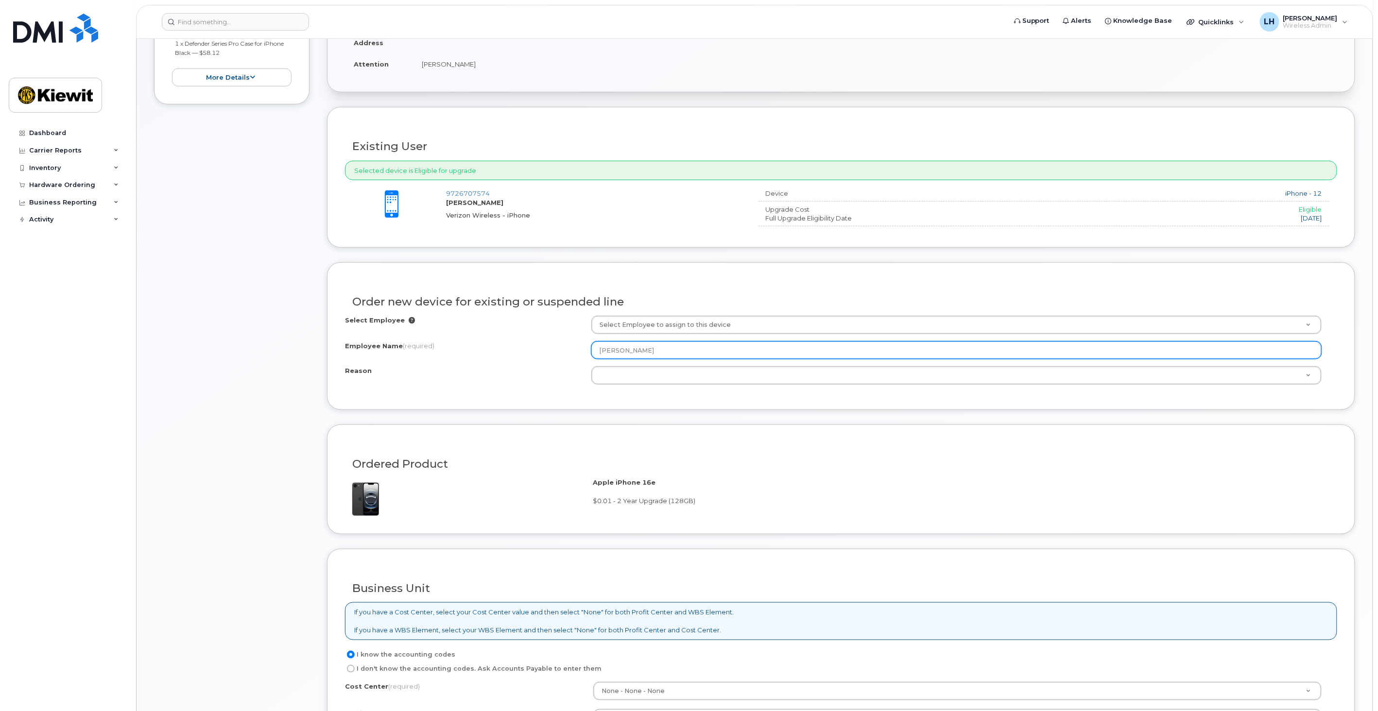
scroll to position [270, 0]
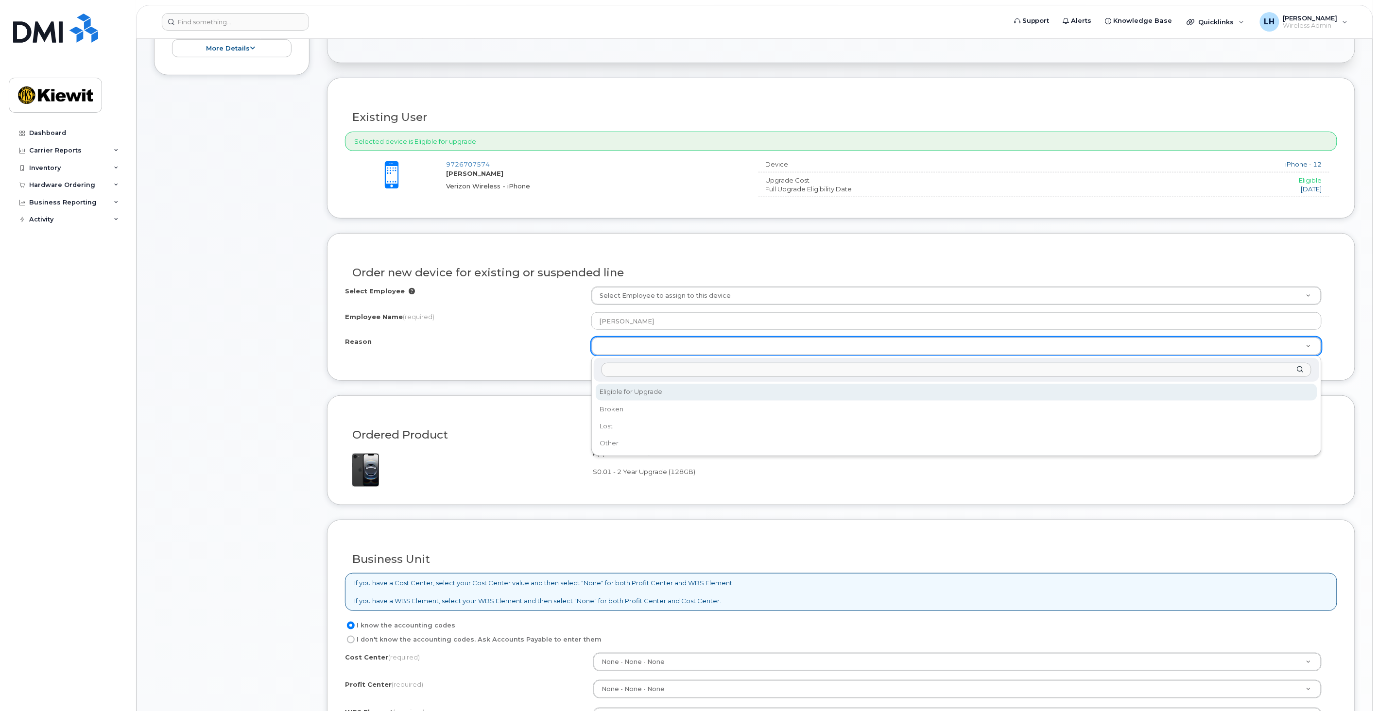
select select "eligible_for_upgrade"
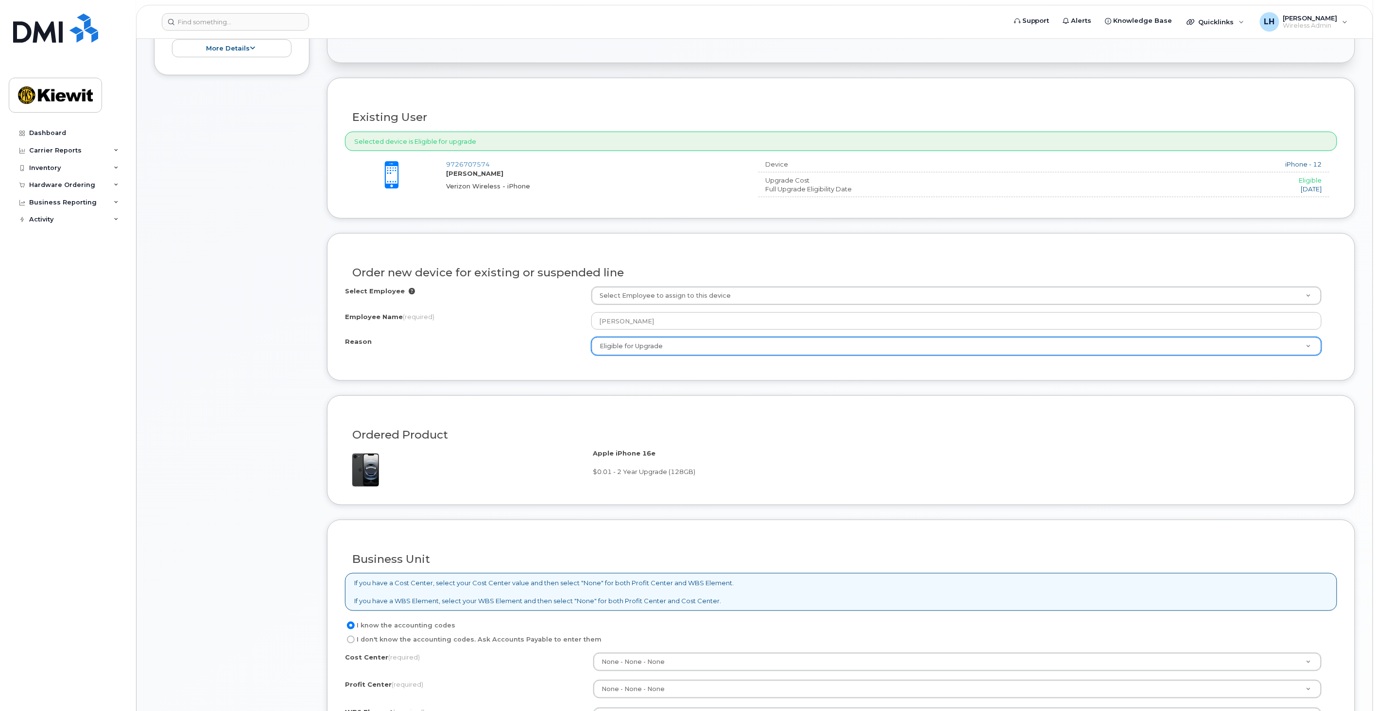
click at [824, 449] on div "Ordered Product" at bounding box center [841, 431] width 992 height 35
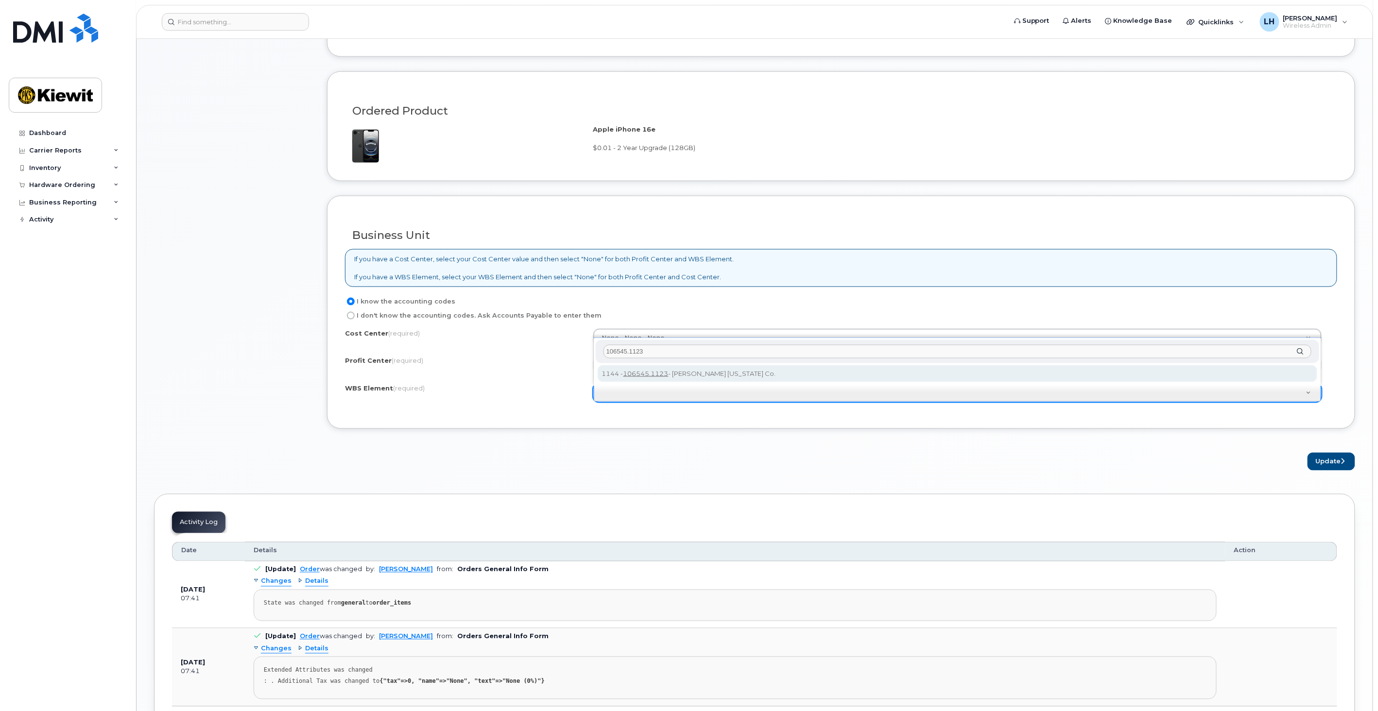
scroll to position [0, 0]
type input "106545.1123"
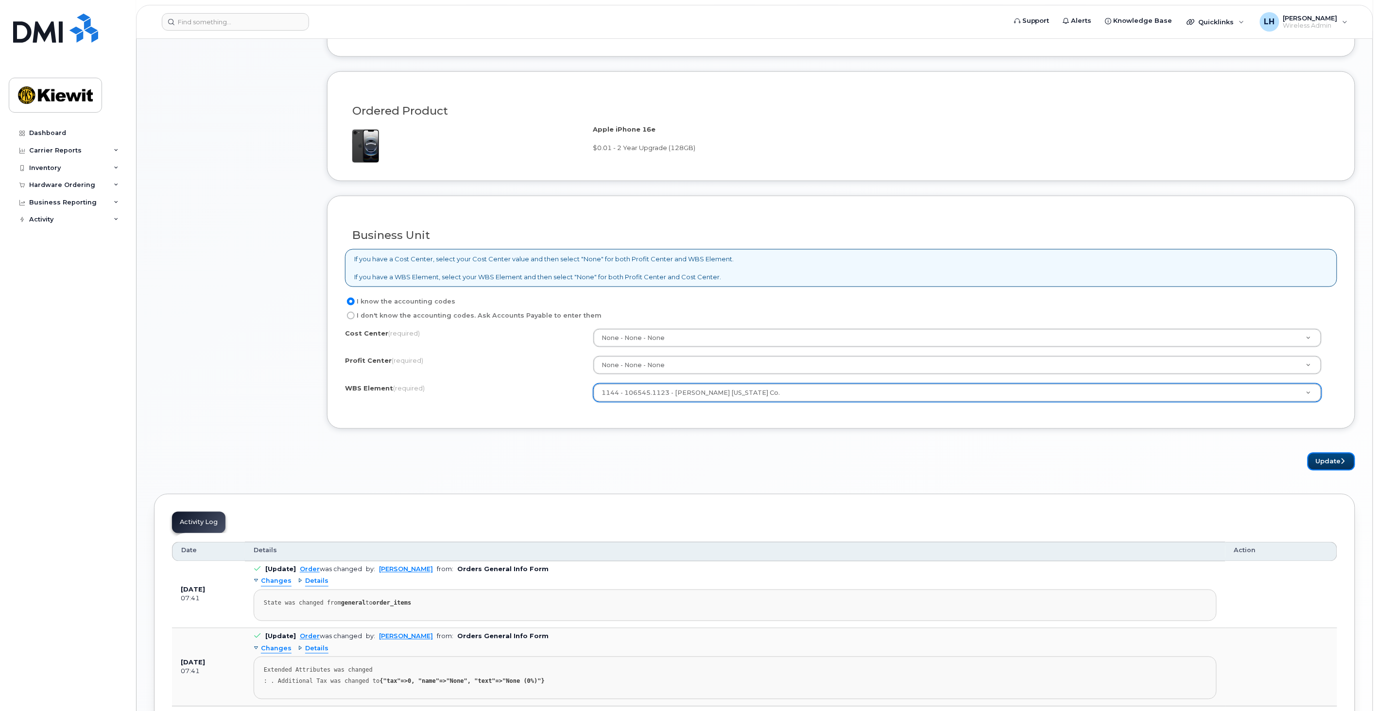
drag, startPoint x: 1340, startPoint y: 463, endPoint x: 1161, endPoint y: 416, distance: 185.3
click at [1340, 463] on button "Update" at bounding box center [1332, 462] width 48 height 18
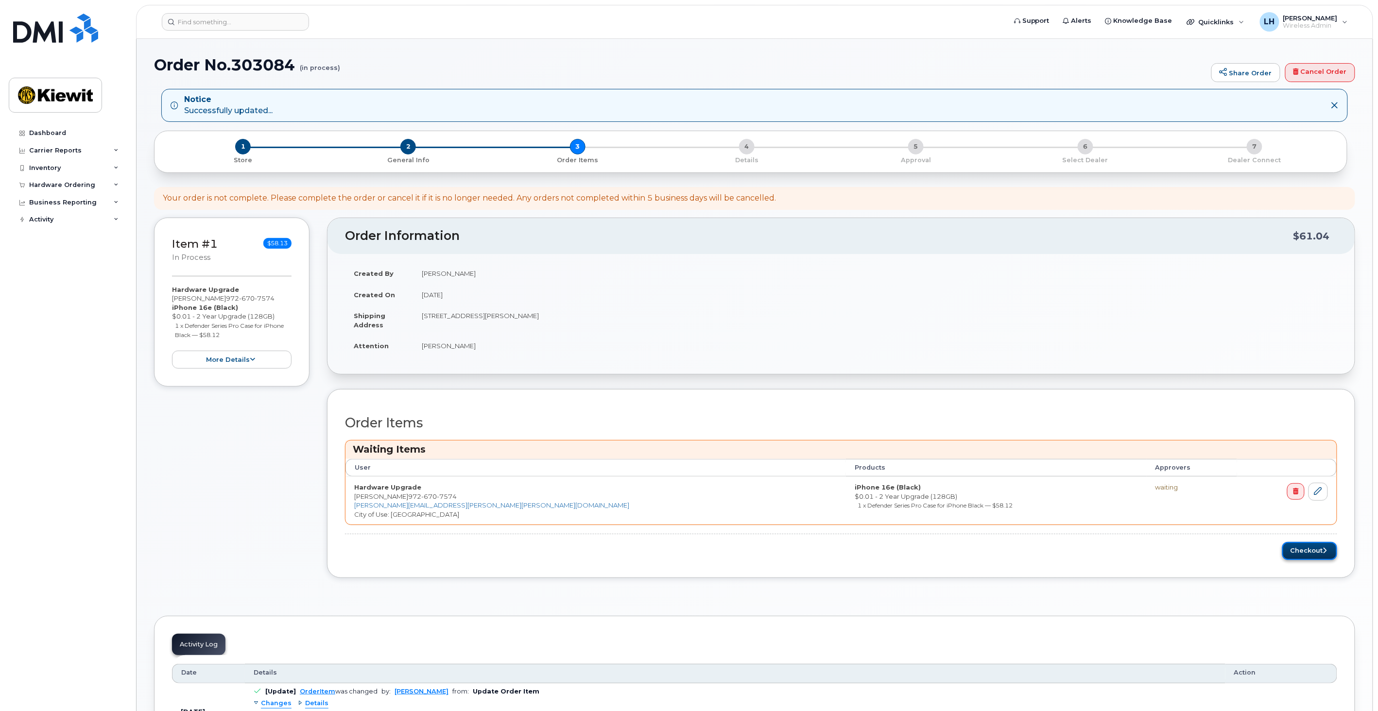
click at [1314, 555] on button "Checkout" at bounding box center [1310, 551] width 55 height 18
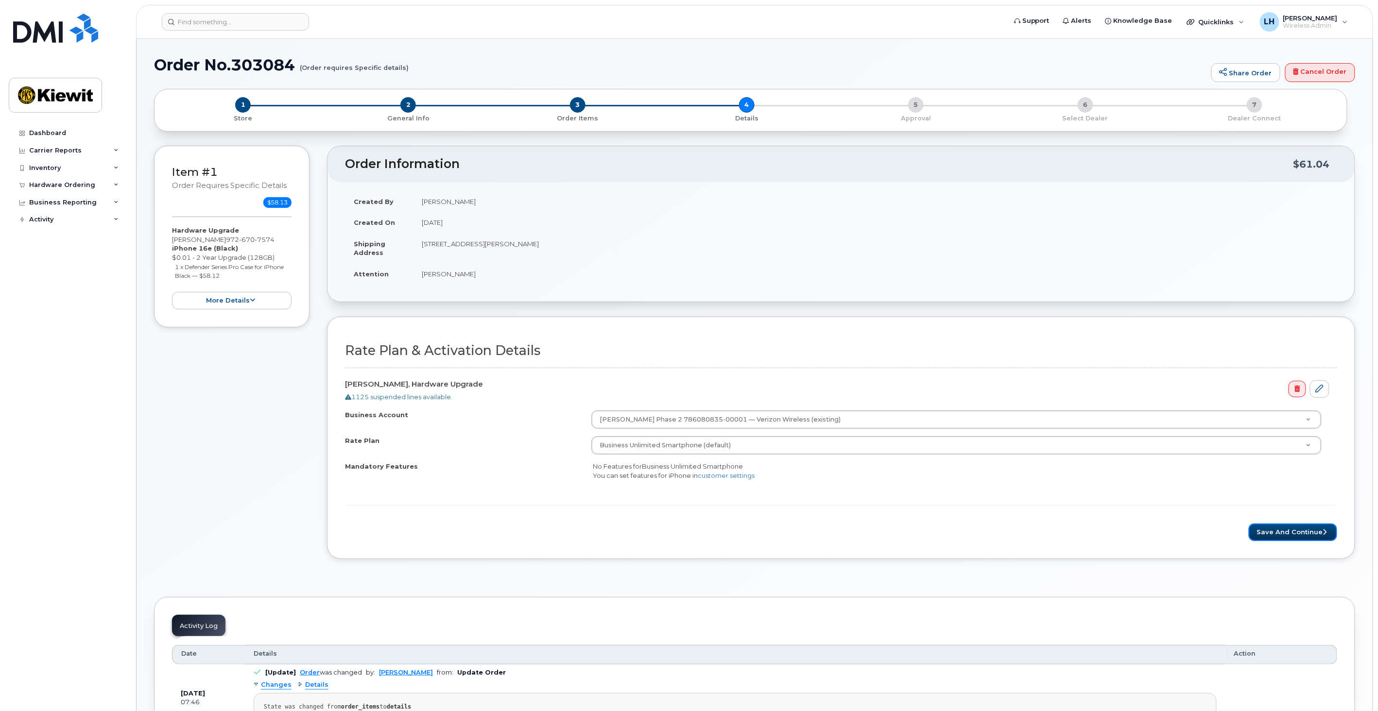
drag, startPoint x: 1272, startPoint y: 538, endPoint x: 1166, endPoint y: 490, distance: 116.6
click at [1272, 538] on button "Save and Continue" at bounding box center [1293, 533] width 88 height 18
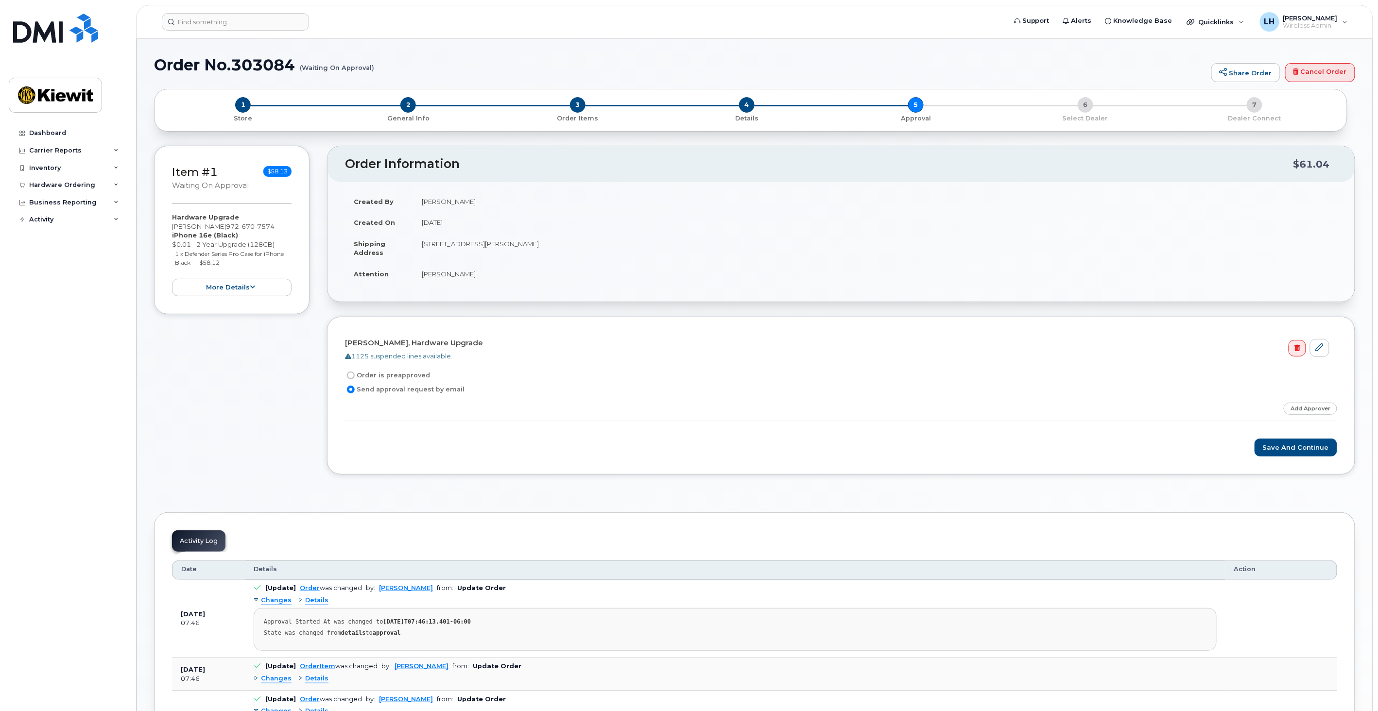
click at [391, 376] on label "Order is preapproved" at bounding box center [387, 376] width 85 height 12
click at [355, 376] on input "Order is preapproved" at bounding box center [351, 376] width 8 height 8
radio input "true"
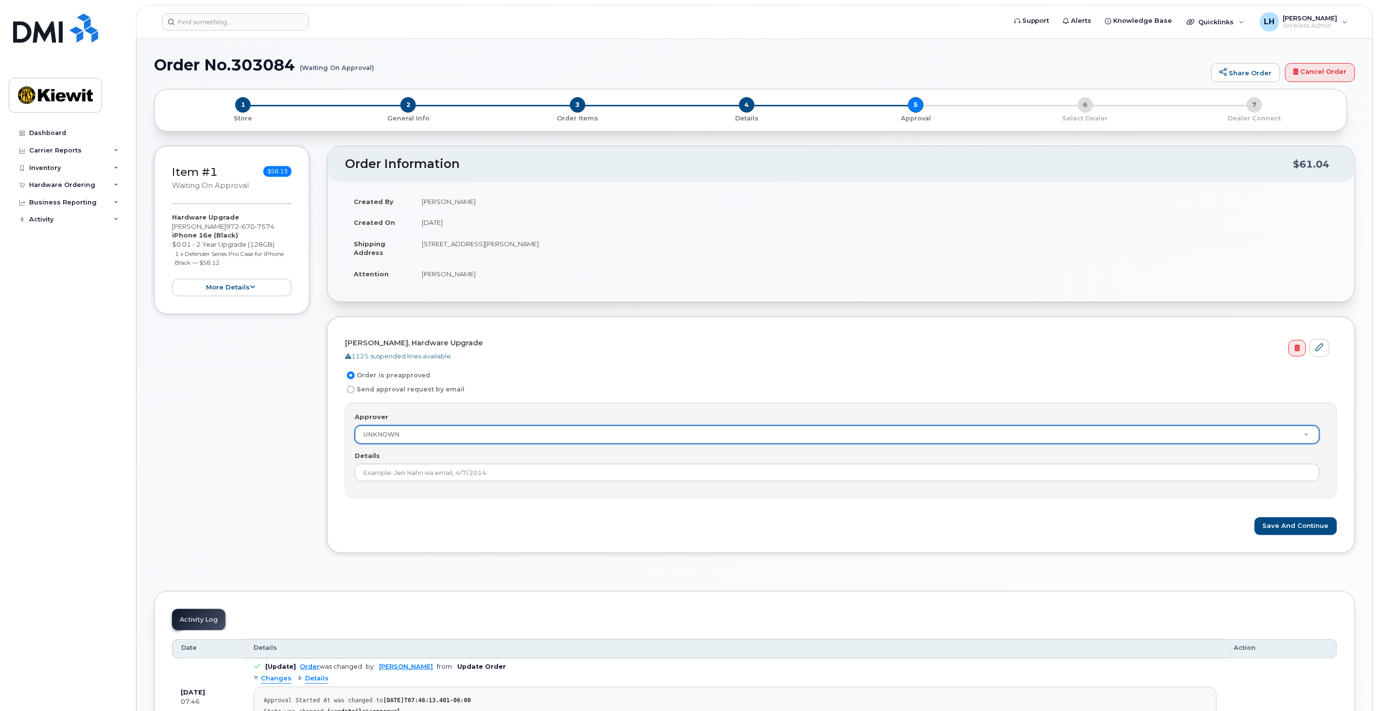
click at [420, 392] on label "Send approval request by email" at bounding box center [405, 390] width 120 height 12
click at [355, 392] on input "Send approval request by email" at bounding box center [351, 390] width 8 height 8
radio input "true"
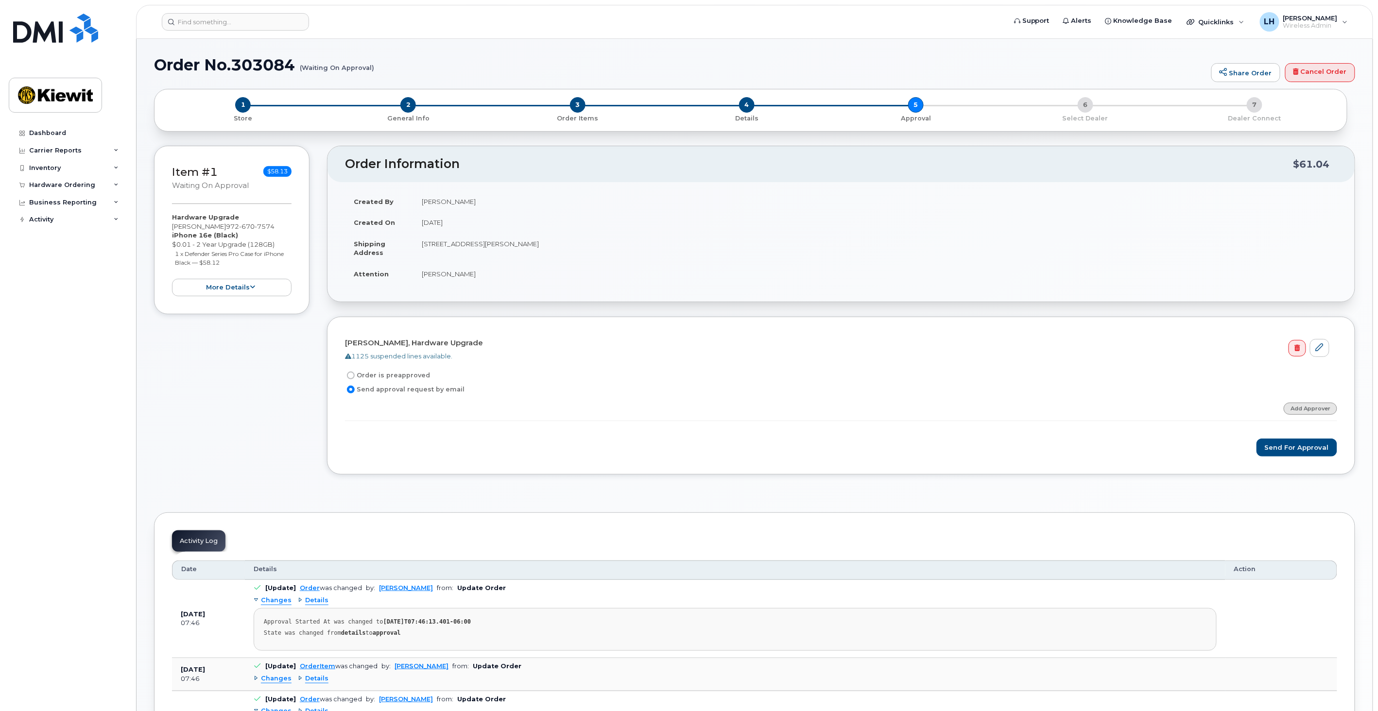
click at [1333, 405] on link "Add Approver" at bounding box center [1310, 409] width 53 height 12
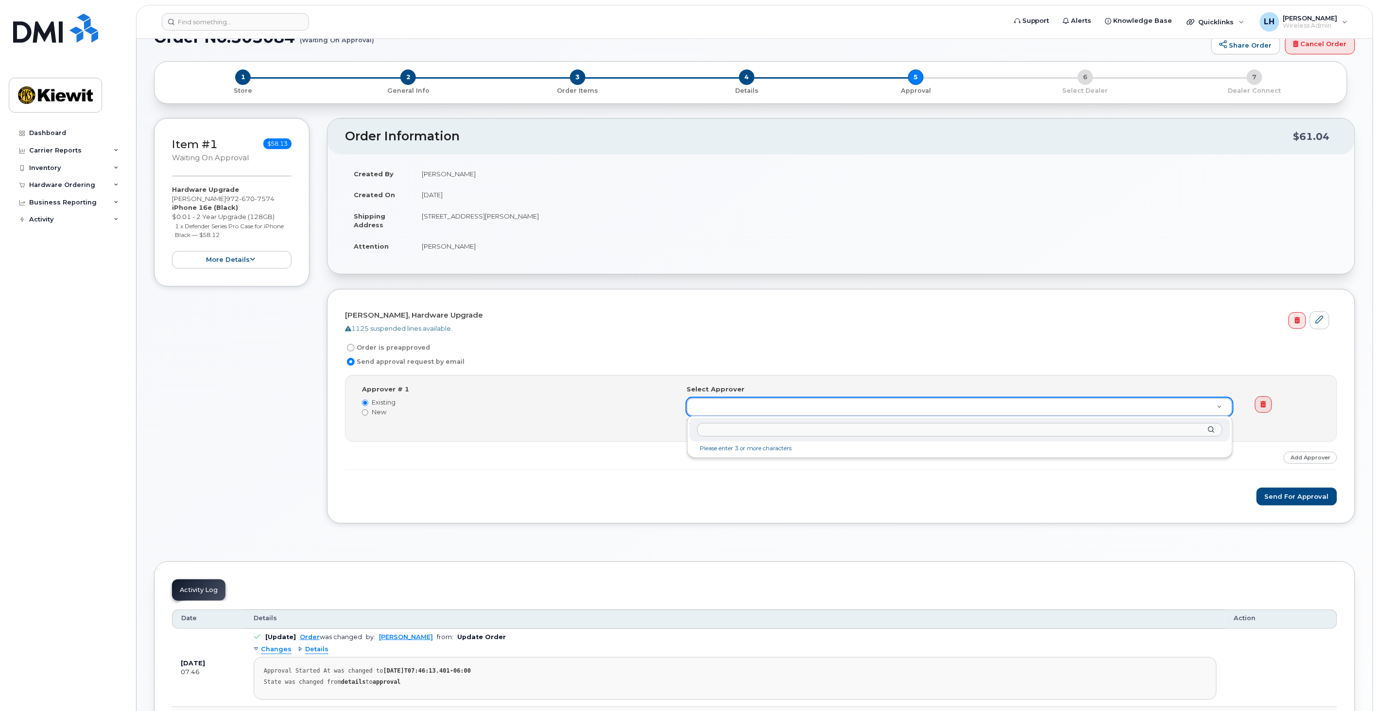
scroll to position [54, 0]
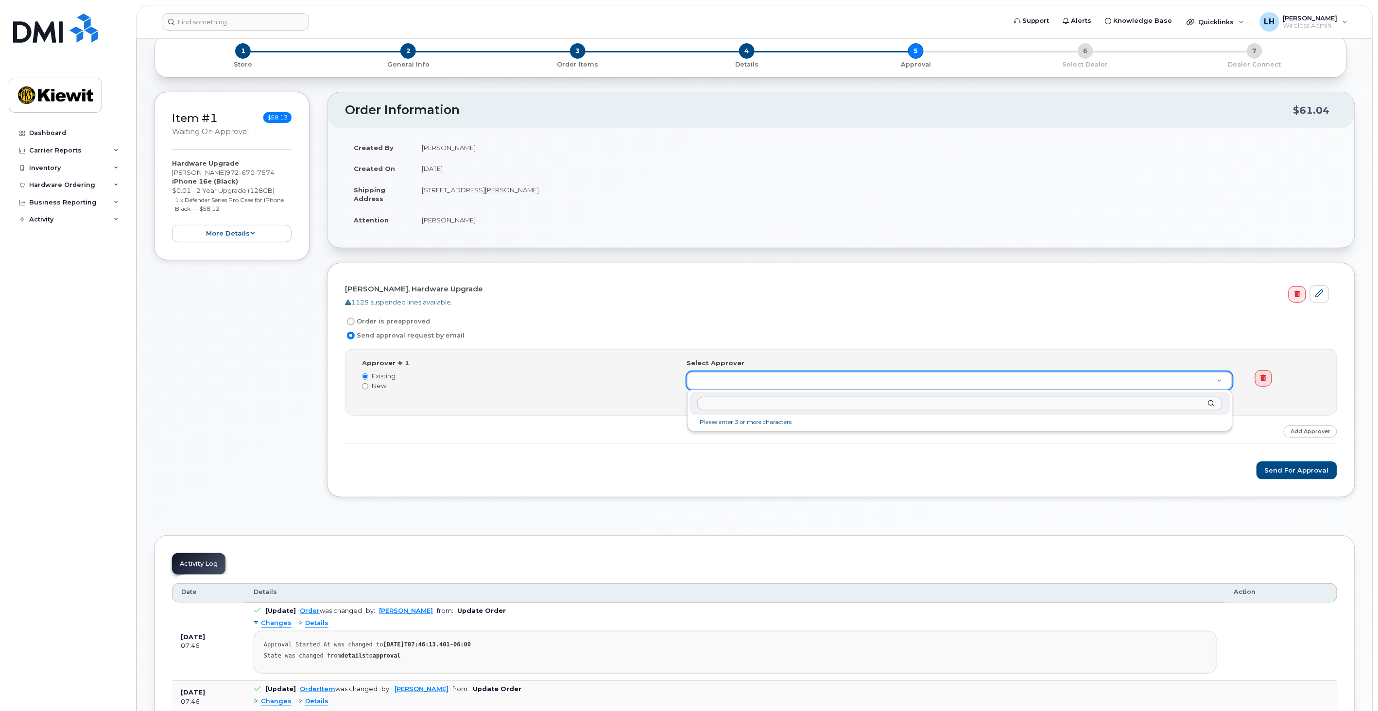
click at [765, 404] on input "text" at bounding box center [960, 404] width 526 height 14
type input "d"
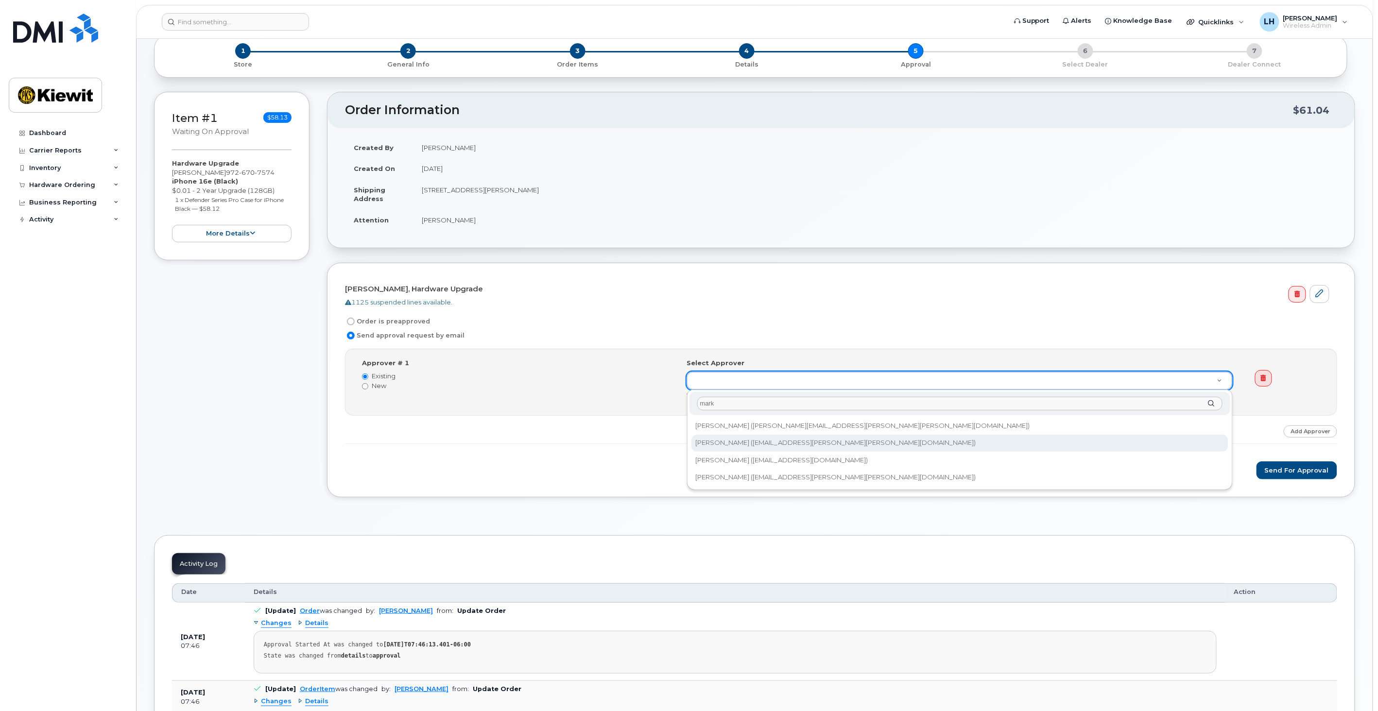
type input "mark"
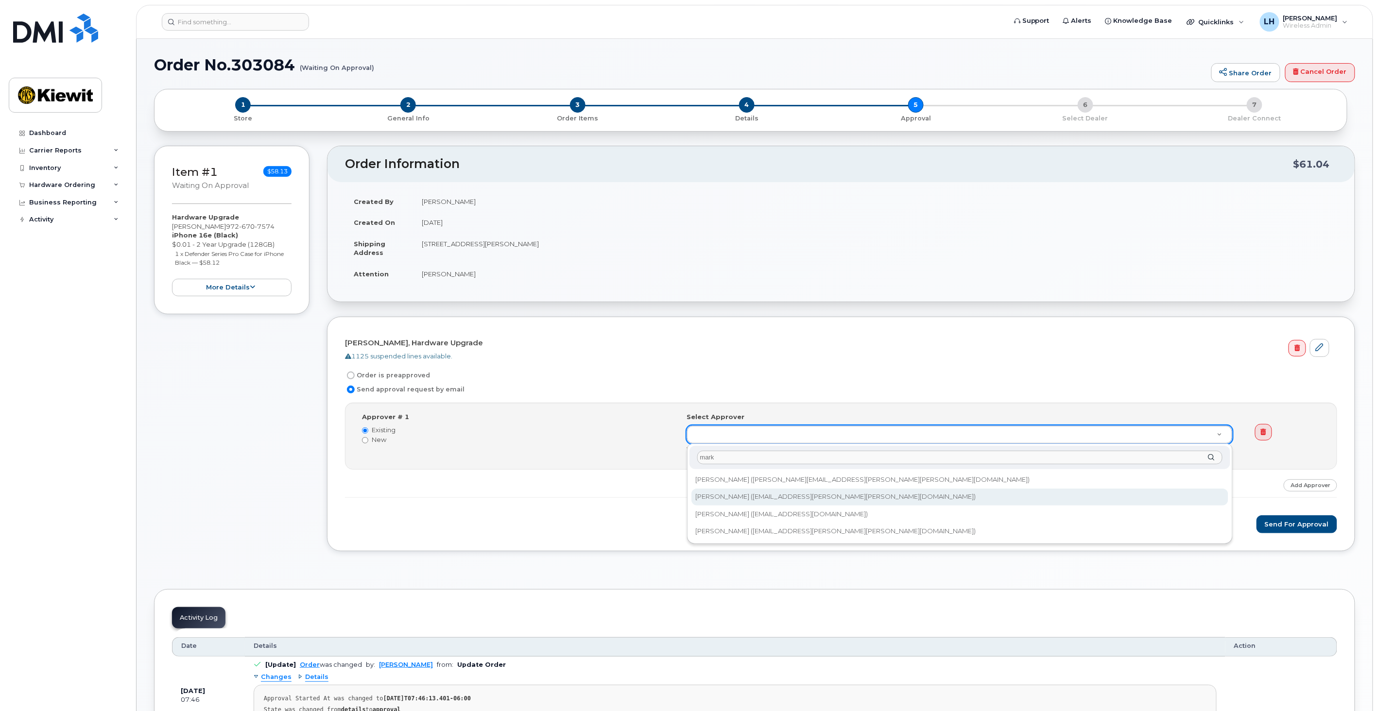
type input "2145401"
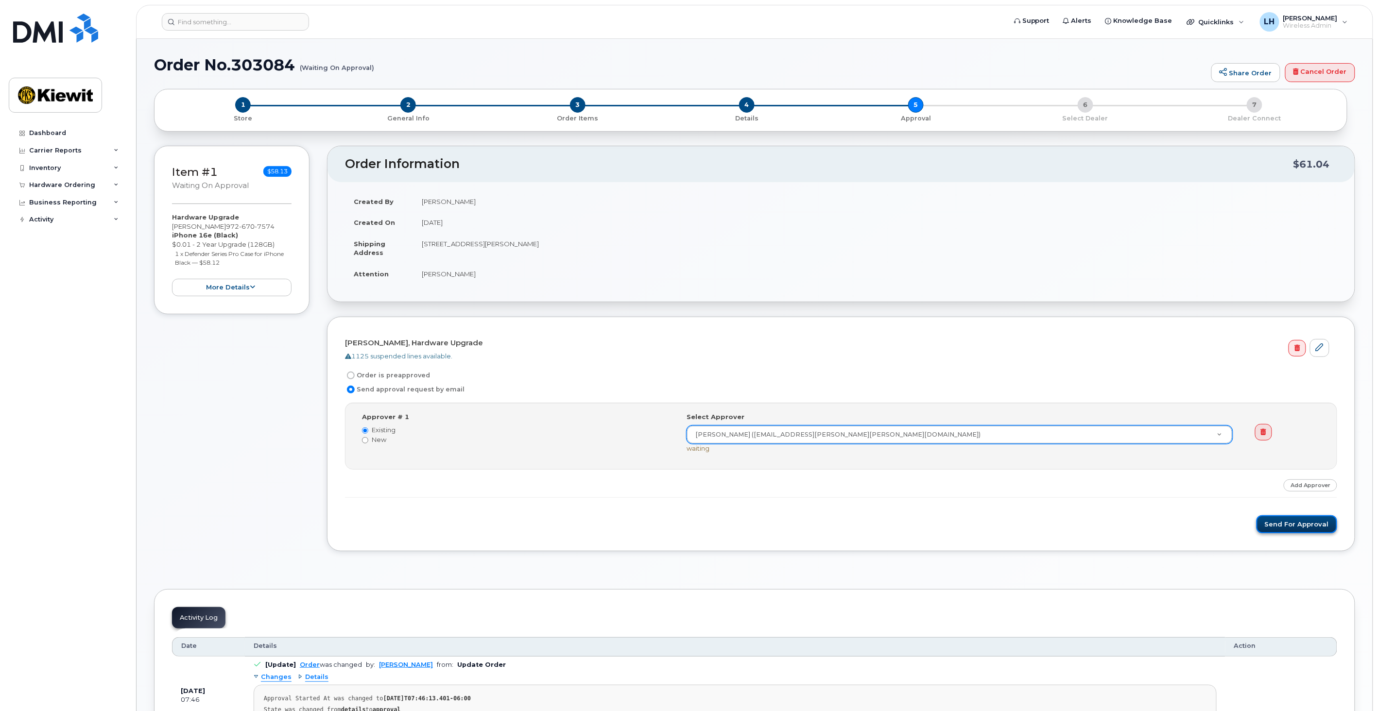
click at [1283, 526] on button "Send for Approval" at bounding box center [1297, 525] width 81 height 18
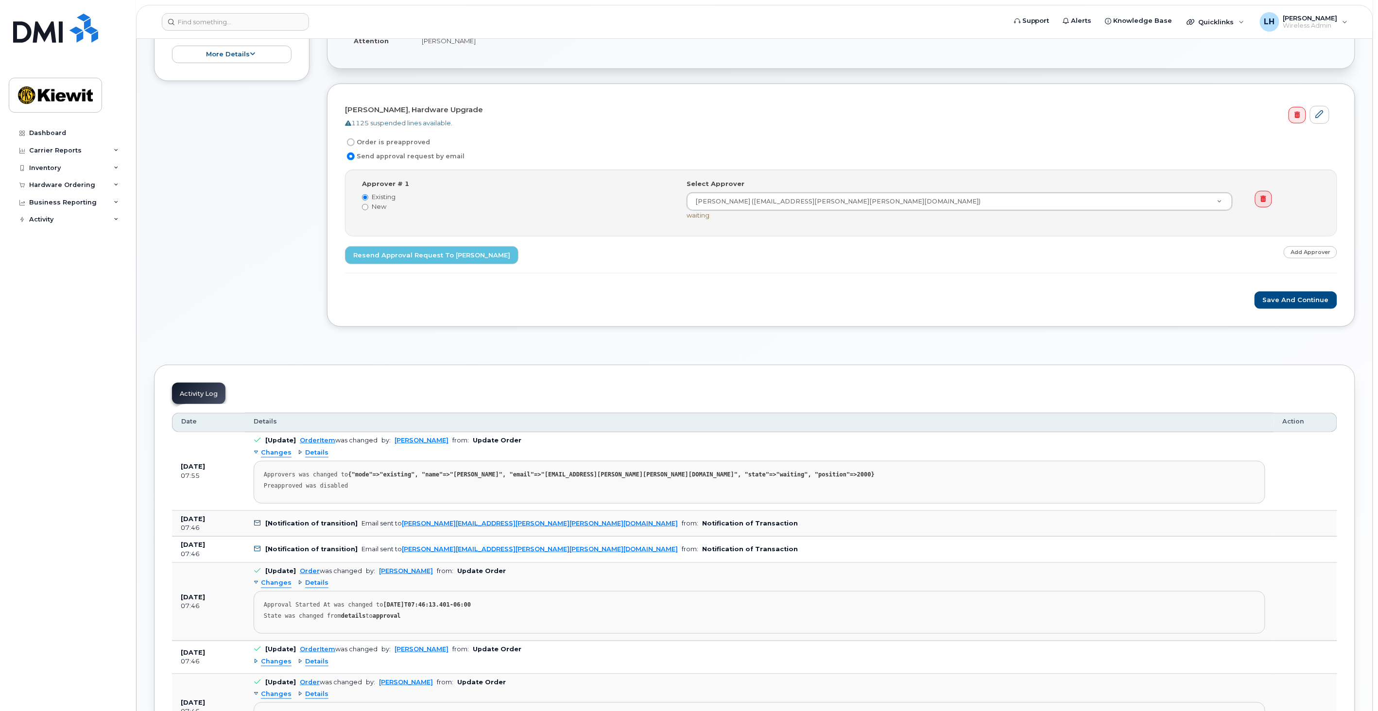
scroll to position [216, 0]
